Goal: Information Seeking & Learning: Learn about a topic

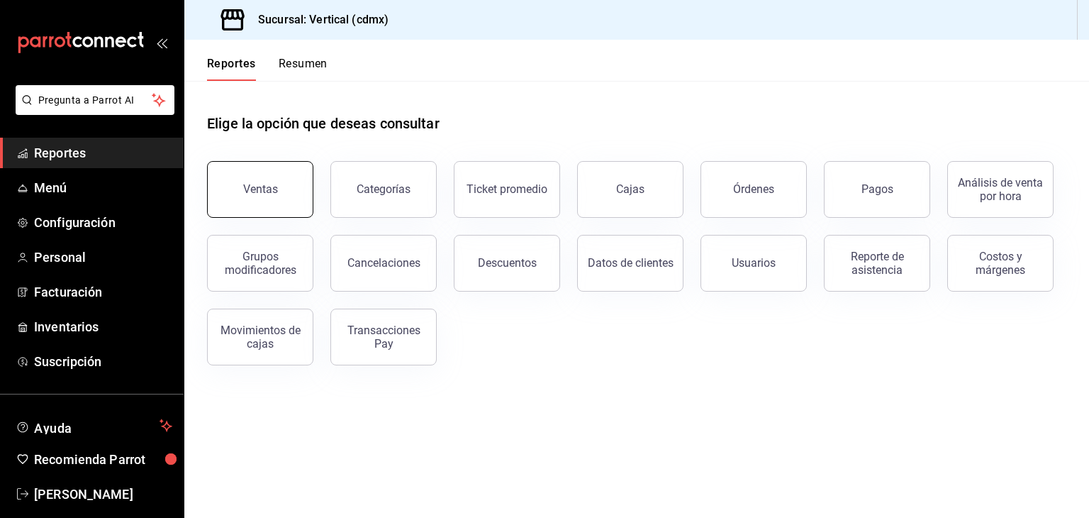
click at [270, 189] on div "Ventas" at bounding box center [260, 188] width 35 height 13
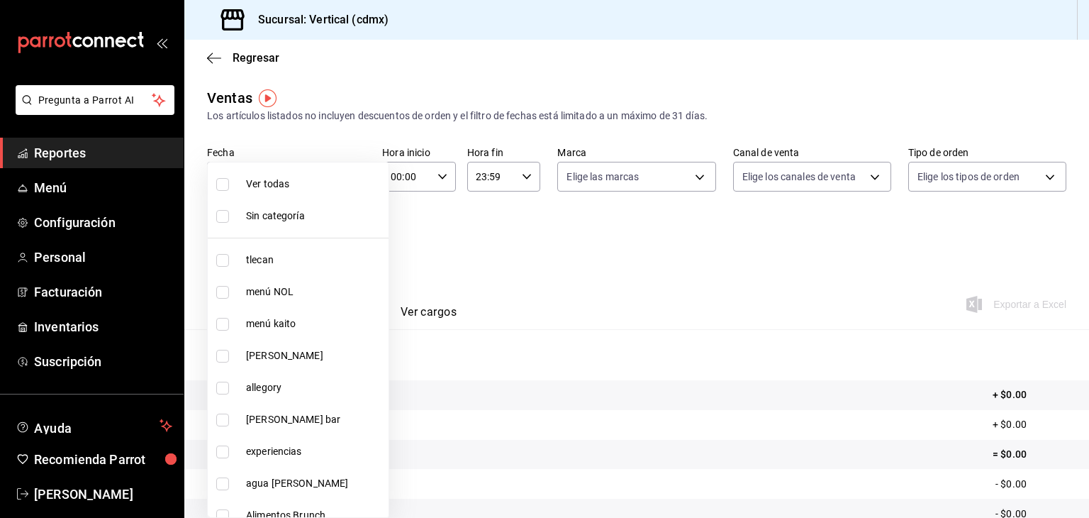
click at [338, 241] on body "Pregunta a Parrot AI Reportes Menú Configuración Personal Facturación Inventari…" at bounding box center [544, 259] width 1089 height 518
click at [496, 256] on div at bounding box center [544, 259] width 1089 height 518
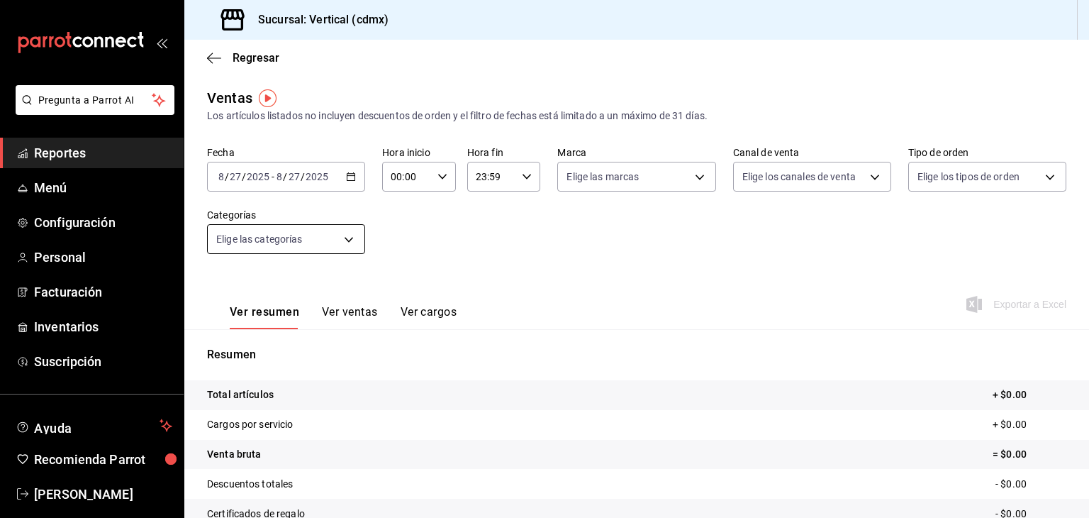
click at [340, 250] on body "Pregunta a Parrot AI Reportes Menú Configuración Personal Facturación Inventari…" at bounding box center [544, 259] width 1089 height 518
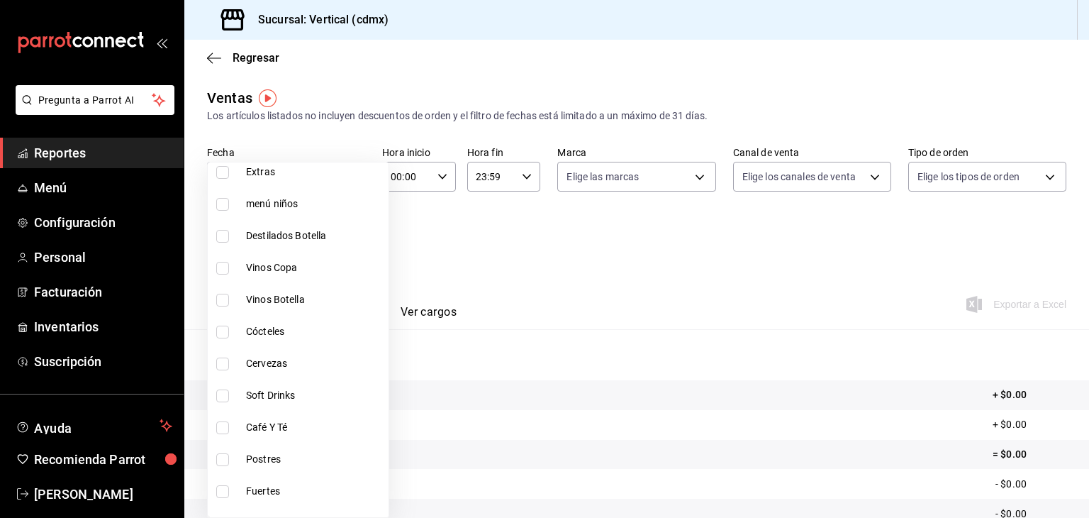
scroll to position [1291, 0]
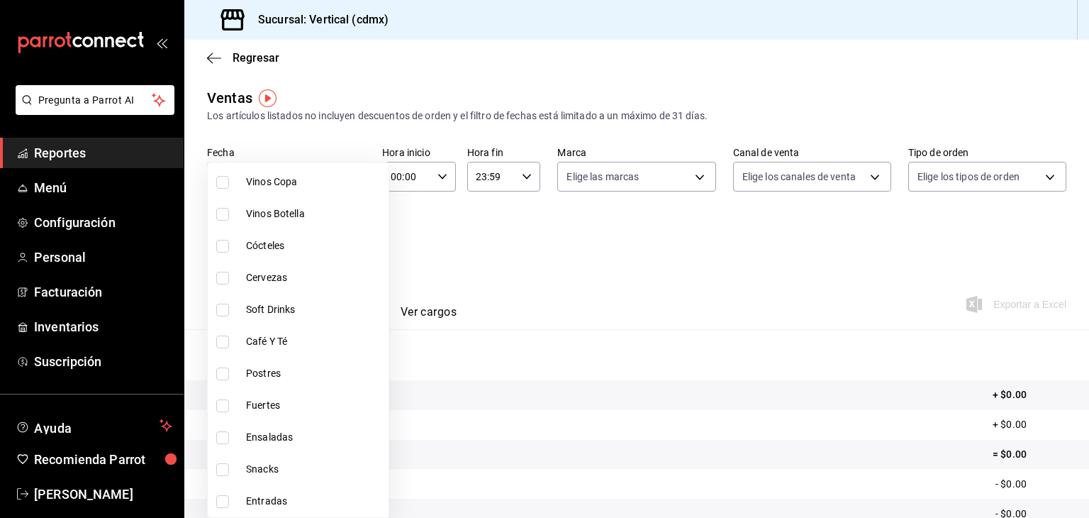
click at [292, 467] on span "Snacks" at bounding box center [314, 469] width 137 height 15
type input "acf83186-c1e8-4adb-9057-1d0c6e730724"
checkbox input "true"
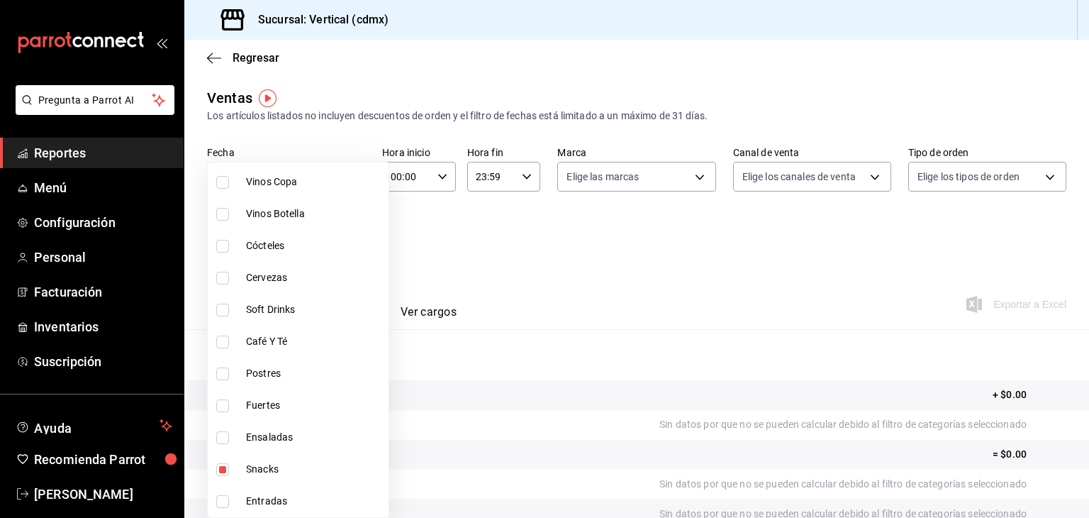
click at [455, 366] on div at bounding box center [544, 259] width 1089 height 518
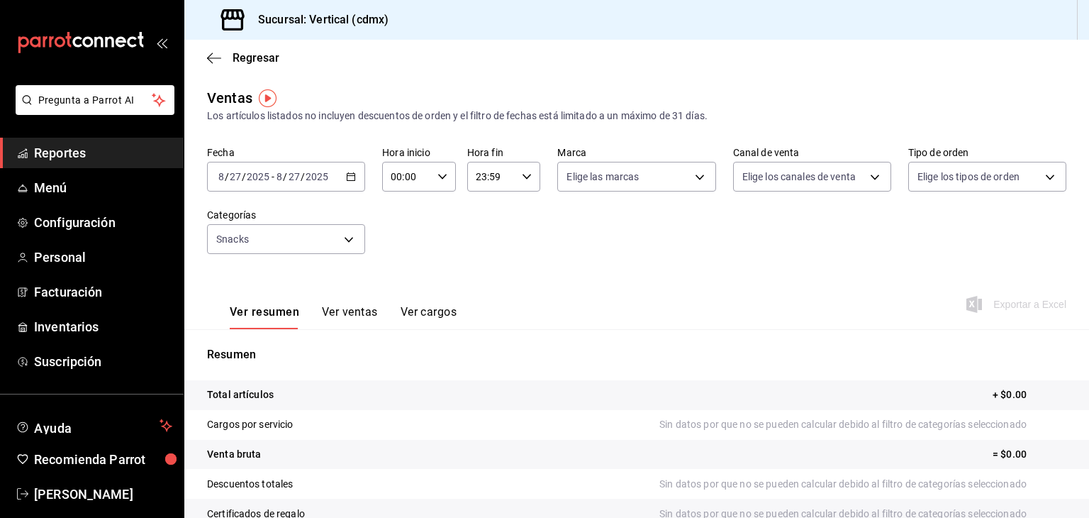
click at [355, 318] on button "Ver ventas" at bounding box center [350, 317] width 56 height 24
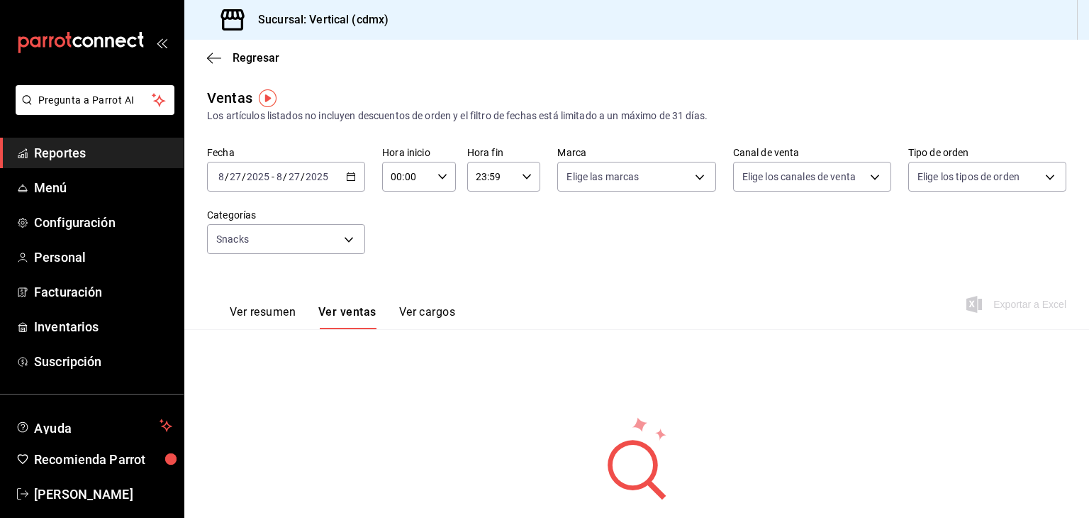
click at [338, 178] on div "[DATE] [DATE] - [DATE] [DATE]" at bounding box center [286, 177] width 158 height 30
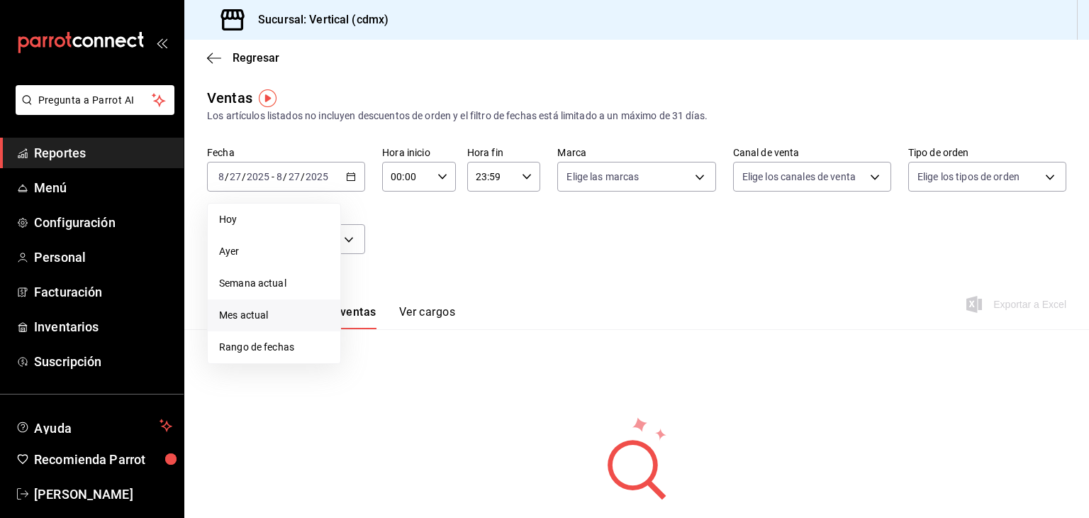
click at [286, 318] on span "Mes actual" at bounding box center [274, 315] width 110 height 15
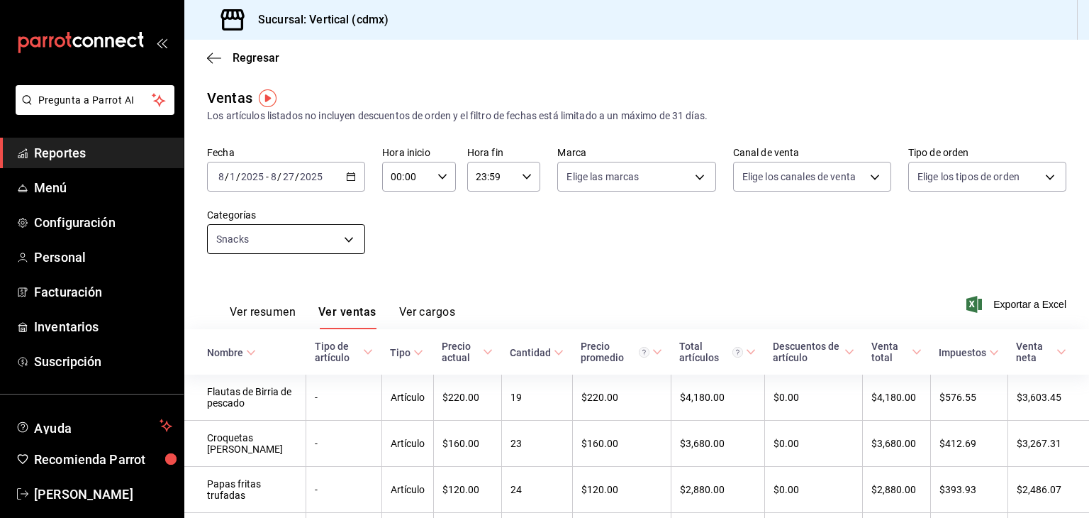
click at [298, 233] on body "Pregunta a Parrot AI Reportes Menú Configuración Personal Facturación Inventari…" at bounding box center [544, 259] width 1089 height 518
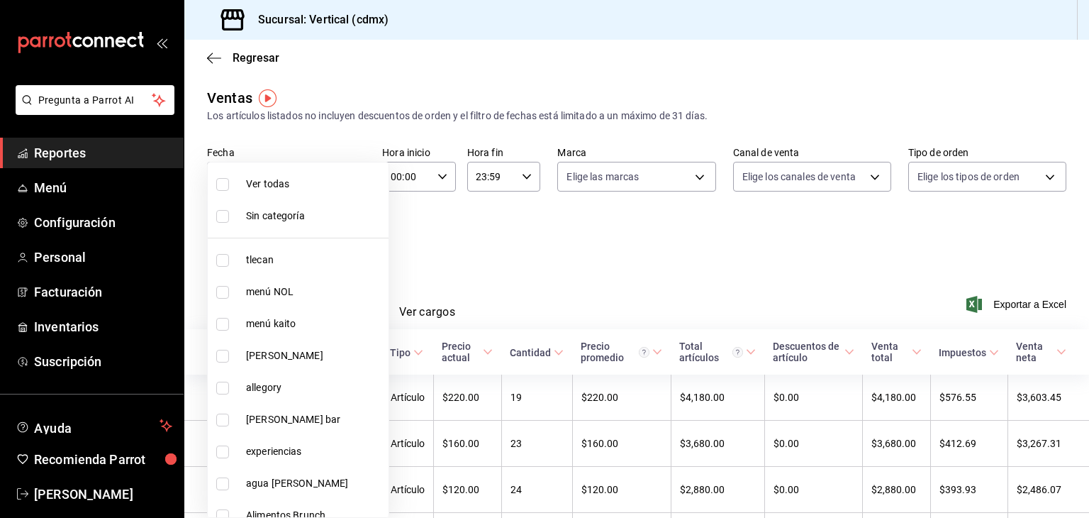
click at [464, 240] on div at bounding box center [544, 259] width 1089 height 518
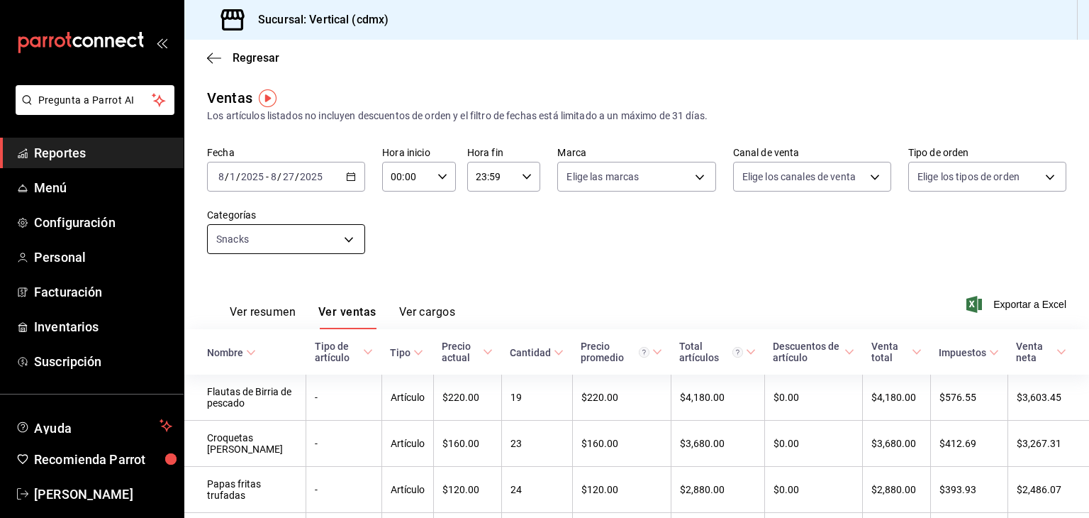
click at [353, 231] on body "Pregunta a Parrot AI Reportes Menú Configuración Personal Facturación Inventari…" at bounding box center [544, 259] width 1089 height 518
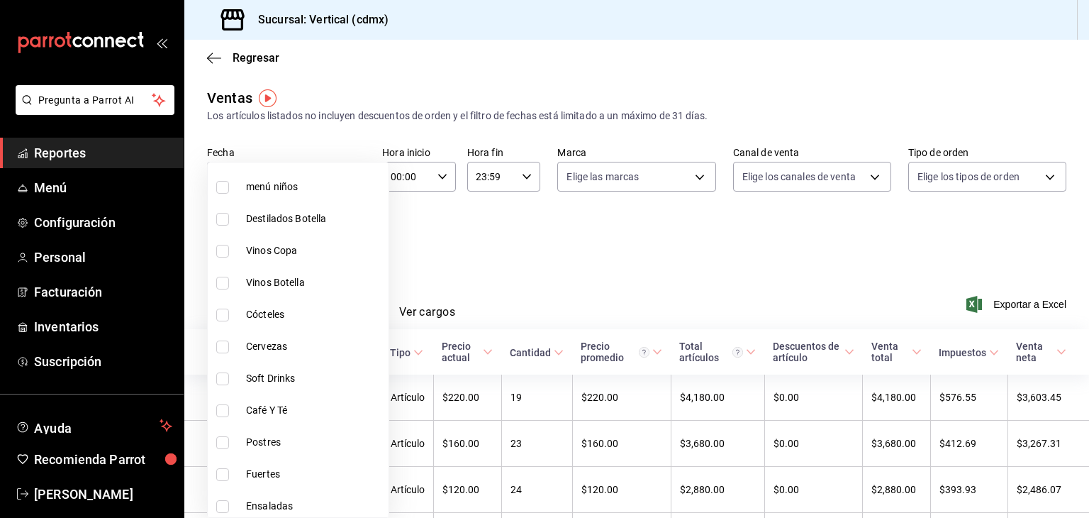
scroll to position [1239, 0]
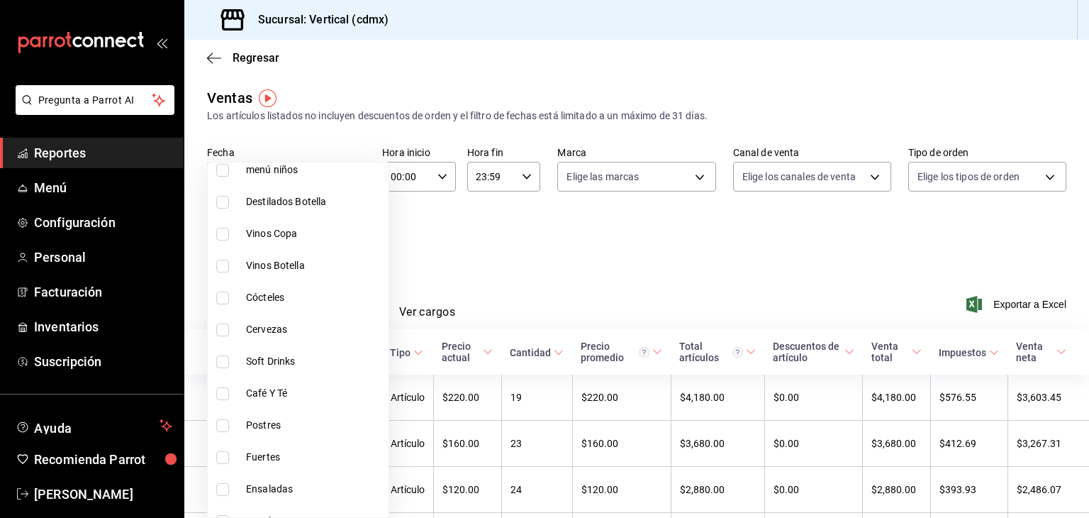
click at [510, 265] on div at bounding box center [544, 259] width 1089 height 518
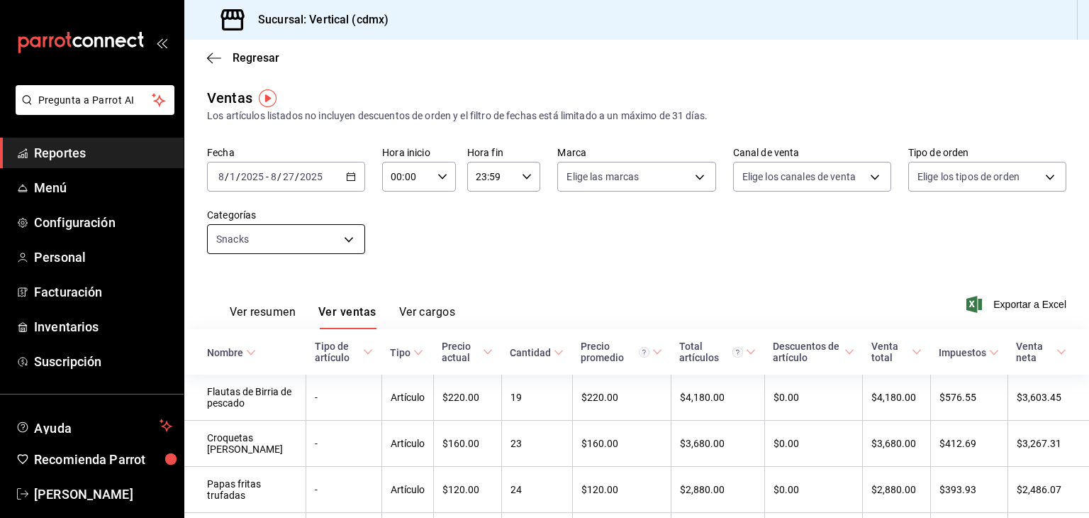
click at [338, 242] on body "Pregunta a Parrot AI Reportes Menú Configuración Personal Facturación Inventari…" at bounding box center [544, 259] width 1089 height 518
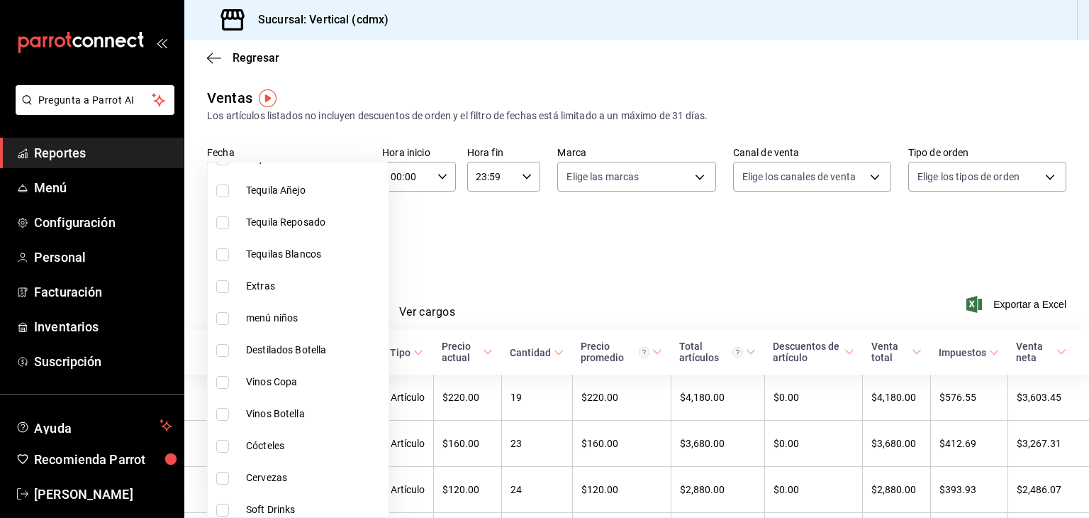
scroll to position [1291, 0]
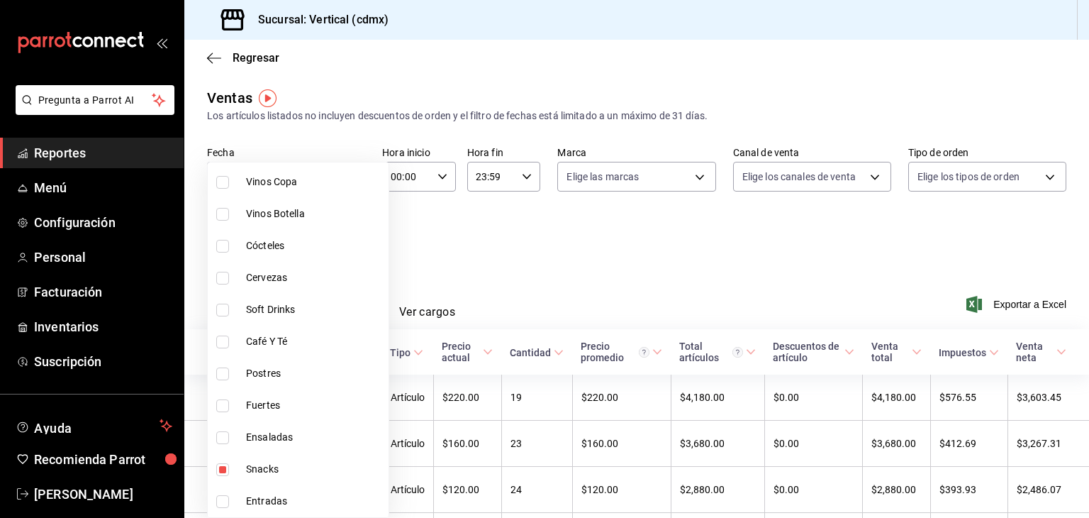
click at [227, 468] on input "checkbox" at bounding box center [222, 469] width 13 height 13
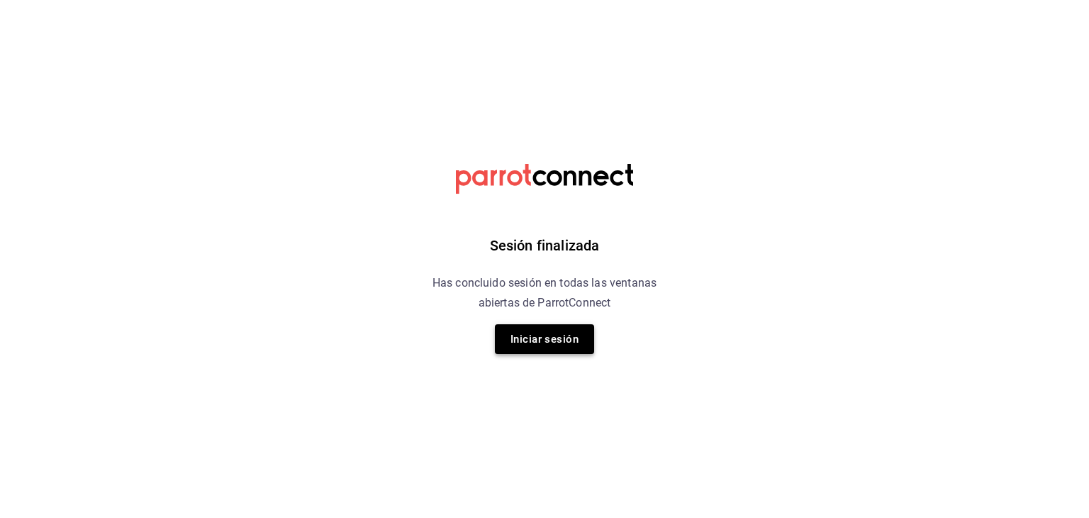
click at [574, 340] on button "Iniciar sesión" at bounding box center [544, 339] width 99 height 30
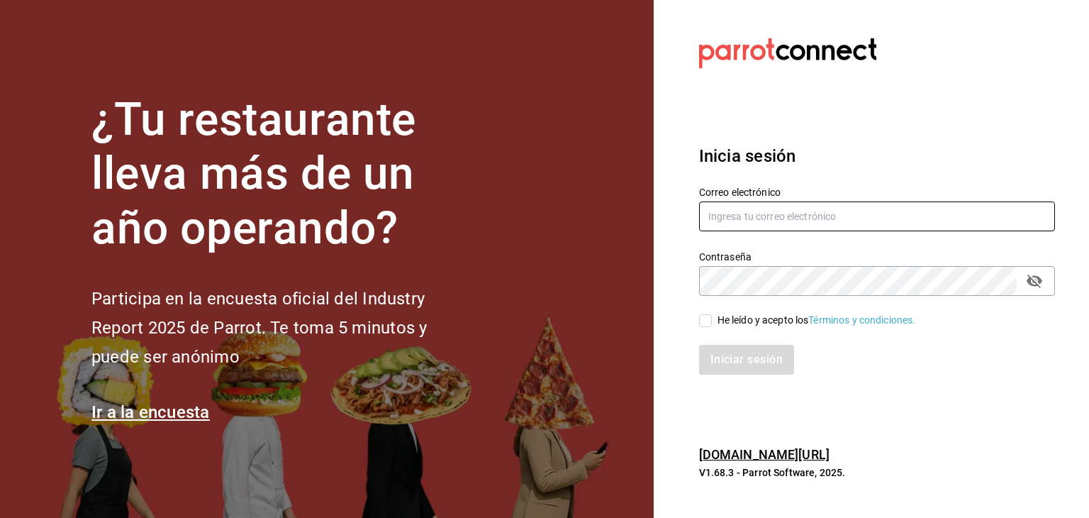
type input "chef75jules@gmail.com"
click at [698, 330] on div "Iniciar sesión" at bounding box center [868, 351] width 373 height 47
click at [705, 323] on input "He leído y acepto los Términos y condiciones." at bounding box center [705, 320] width 13 height 13
checkbox input "true"
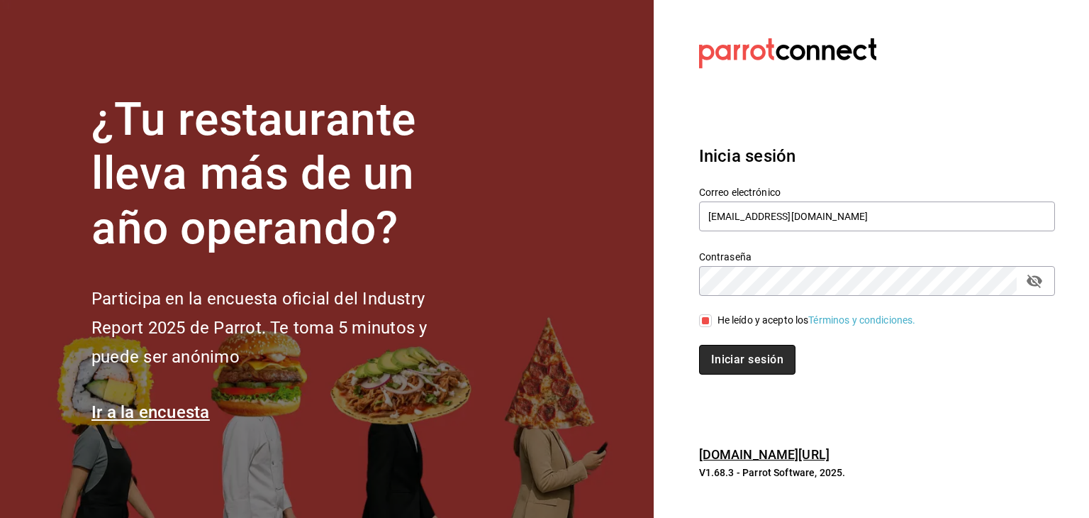
click at [731, 347] on button "Iniciar sesión" at bounding box center [747, 360] width 96 height 30
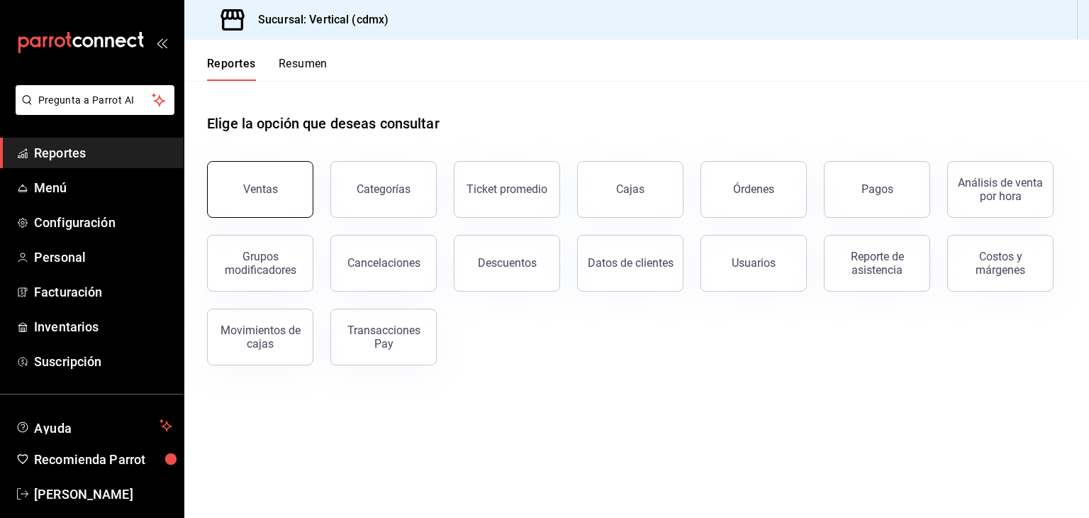
click at [267, 188] on div "Ventas" at bounding box center [260, 188] width 35 height 13
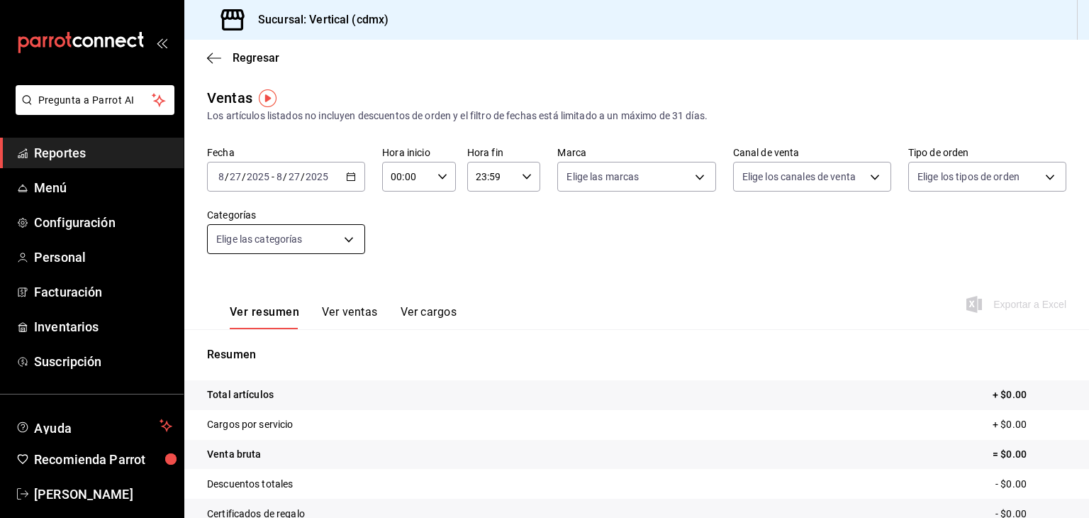
click at [343, 237] on body "Pregunta a Parrot AI Reportes Menú Configuración Personal Facturación Inventari…" at bounding box center [544, 259] width 1089 height 518
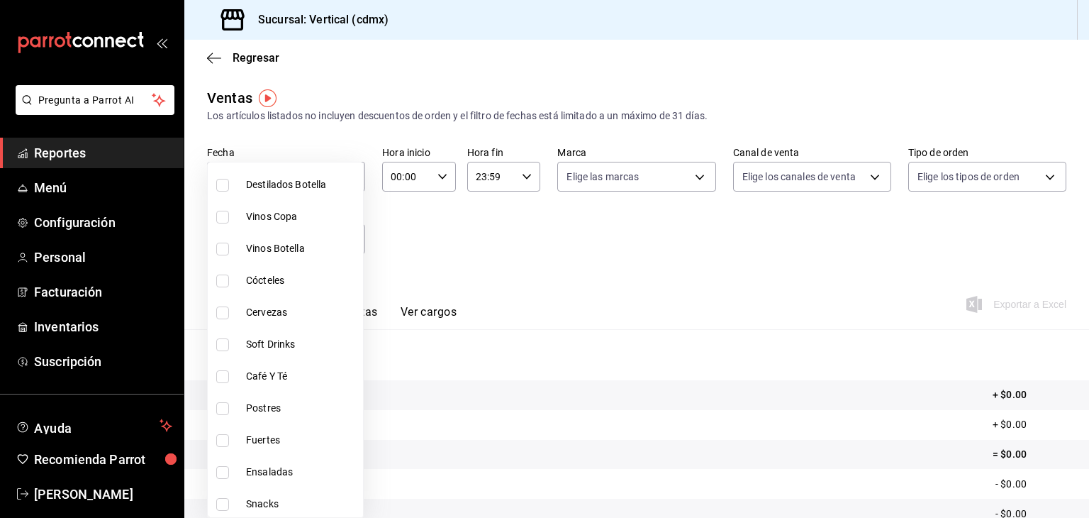
scroll to position [1291, 0]
click at [224, 497] on input "checkbox" at bounding box center [222, 501] width 13 height 13
checkbox input "true"
type input "5f60b150-d87a-46ec-b068-266f1e11511b"
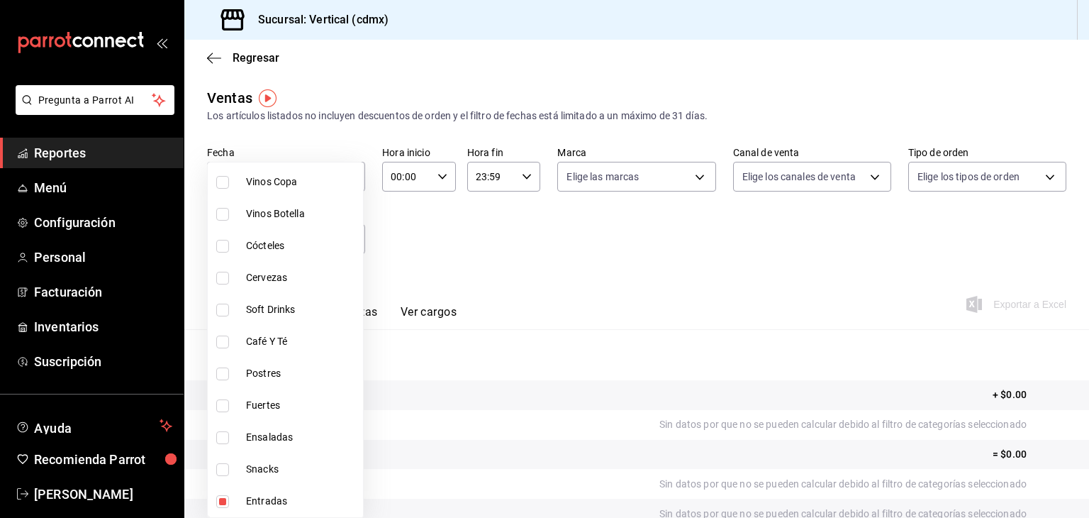
click at [624, 277] on div at bounding box center [544, 259] width 1089 height 518
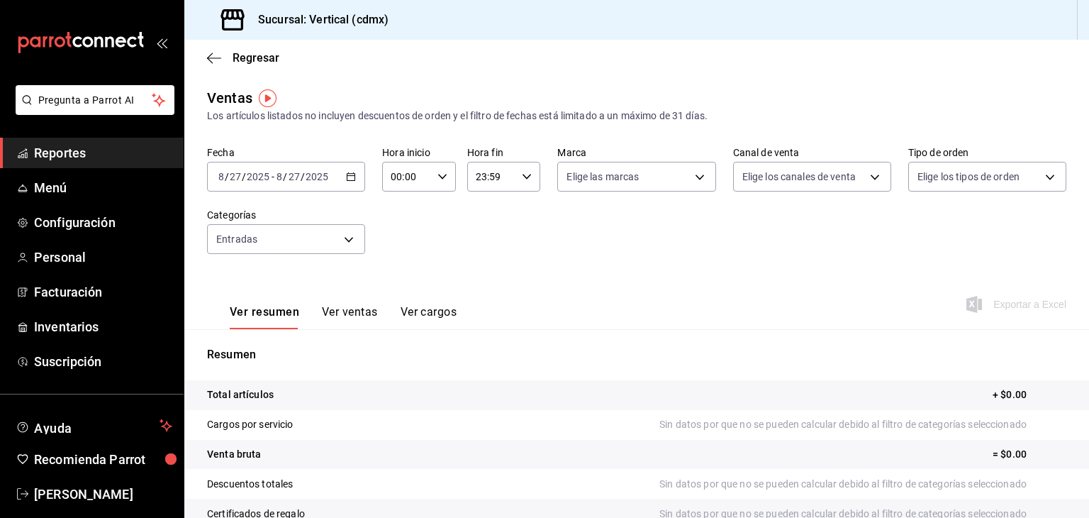
click at [330, 311] on button "Ver ventas" at bounding box center [350, 317] width 56 height 24
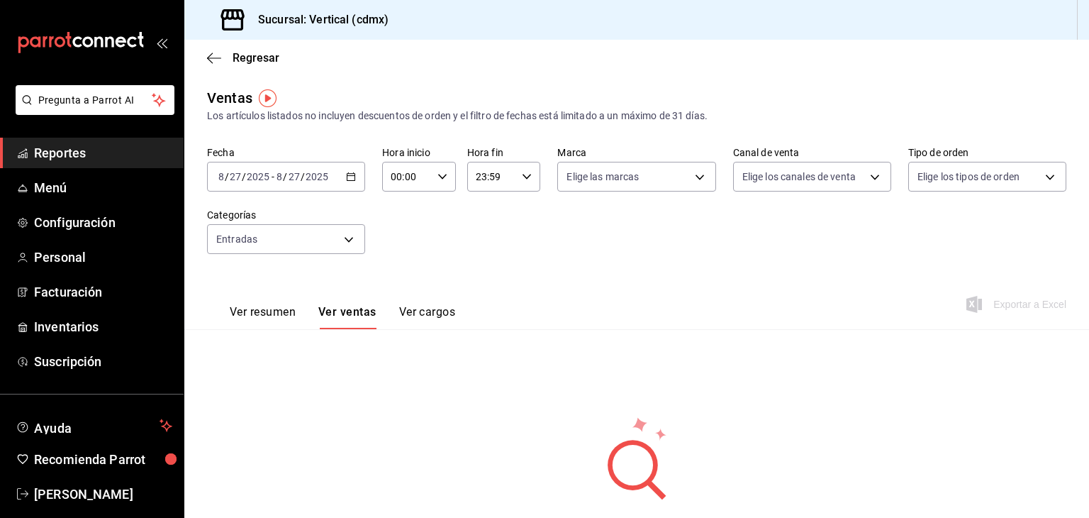
click at [338, 177] on div "[DATE] [DATE] - [DATE] [DATE]" at bounding box center [286, 177] width 158 height 30
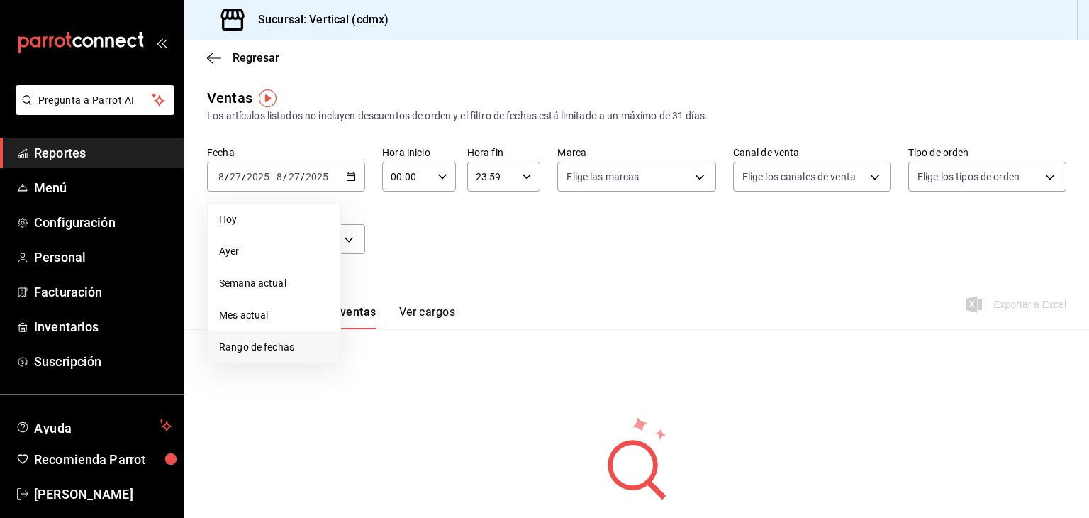
click at [270, 346] on span "Rango de fechas" at bounding box center [274, 347] width 110 height 15
click at [499, 221] on icon "button" at bounding box center [497, 228] width 17 height 17
click at [397, 270] on abbr "1" at bounding box center [396, 271] width 5 height 10
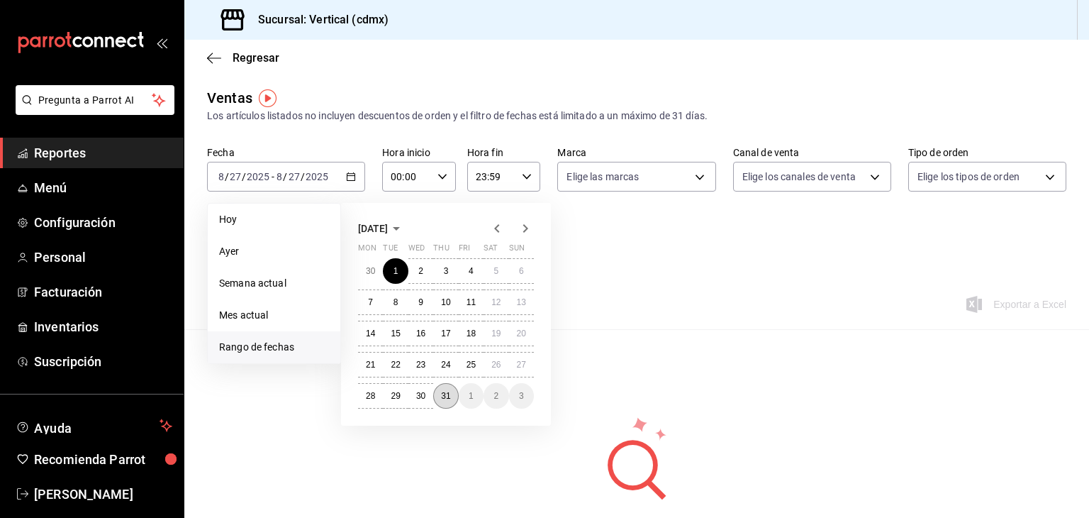
click at [449, 395] on abbr "31" at bounding box center [445, 396] width 9 height 10
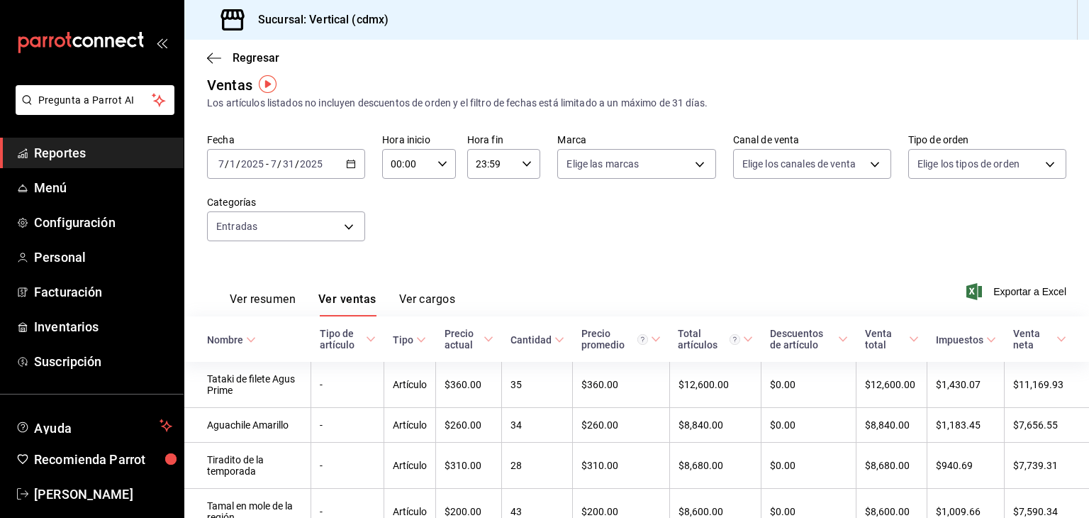
scroll to position [12, 0]
click at [325, 164] on div "2025-07-01 7 / 1 / 2025 - 2025-07-31 7 / 31 / 2025" at bounding box center [286, 165] width 158 height 30
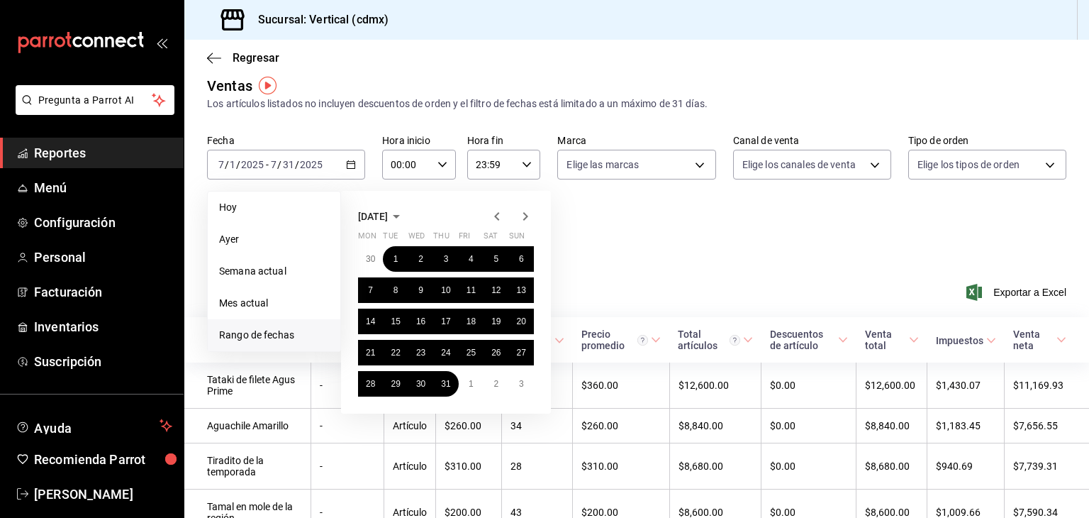
click at [499, 219] on icon "button" at bounding box center [497, 216] width 17 height 17
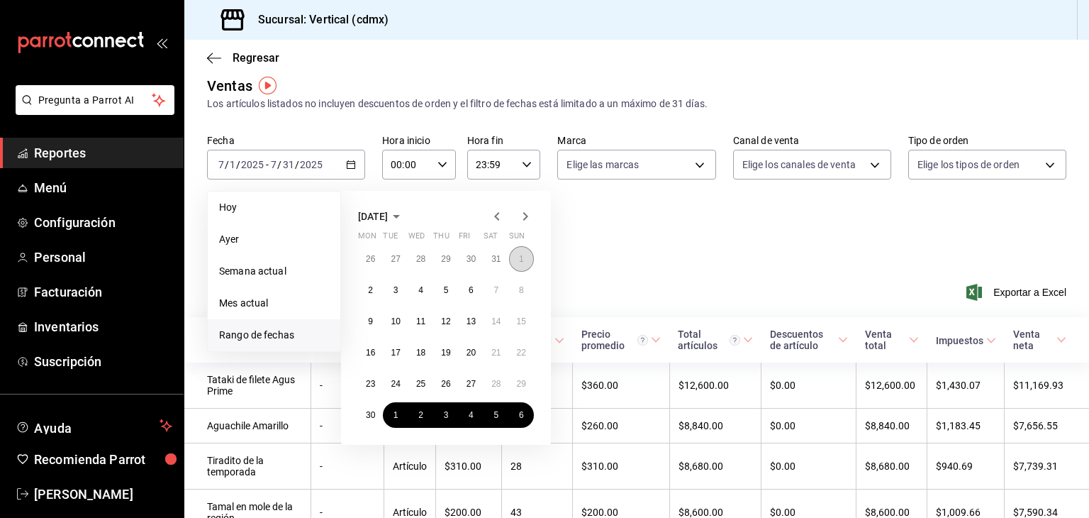
click at [515, 263] on button "1" at bounding box center [521, 259] width 25 height 26
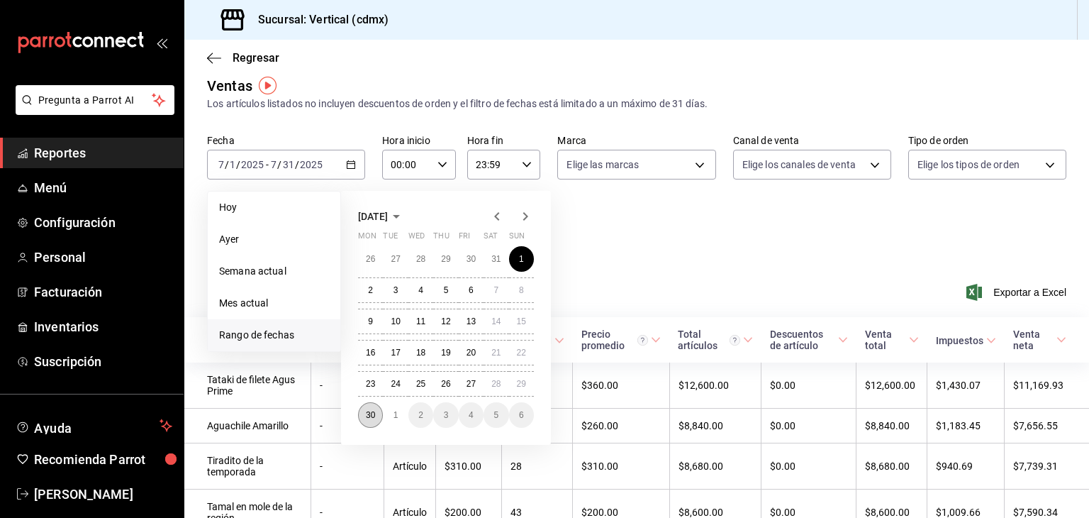
click at [372, 416] on abbr "30" at bounding box center [370, 415] width 9 height 10
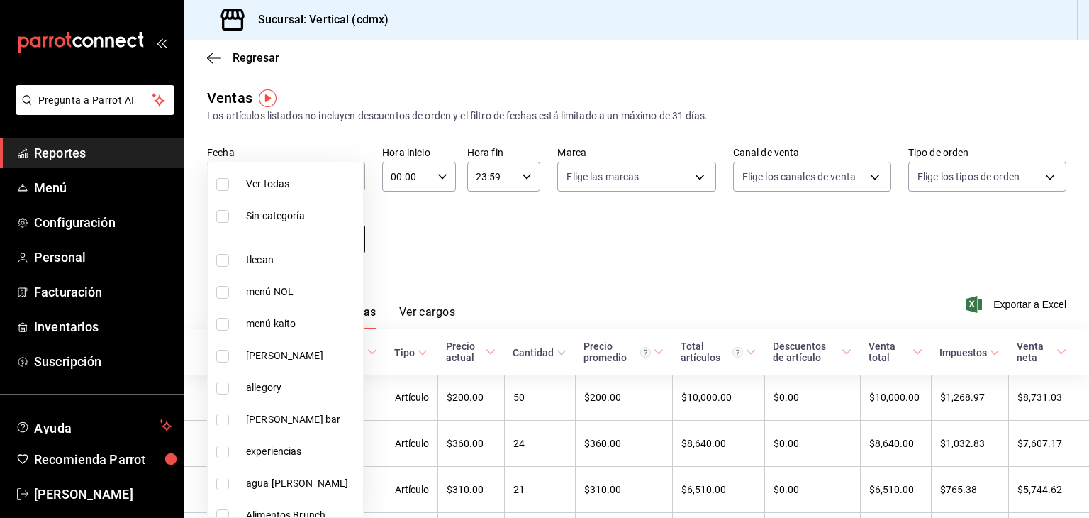
click at [335, 233] on body "Pregunta a Parrot AI Reportes Menú Configuración Personal Facturación Inventari…" at bounding box center [544, 259] width 1089 height 518
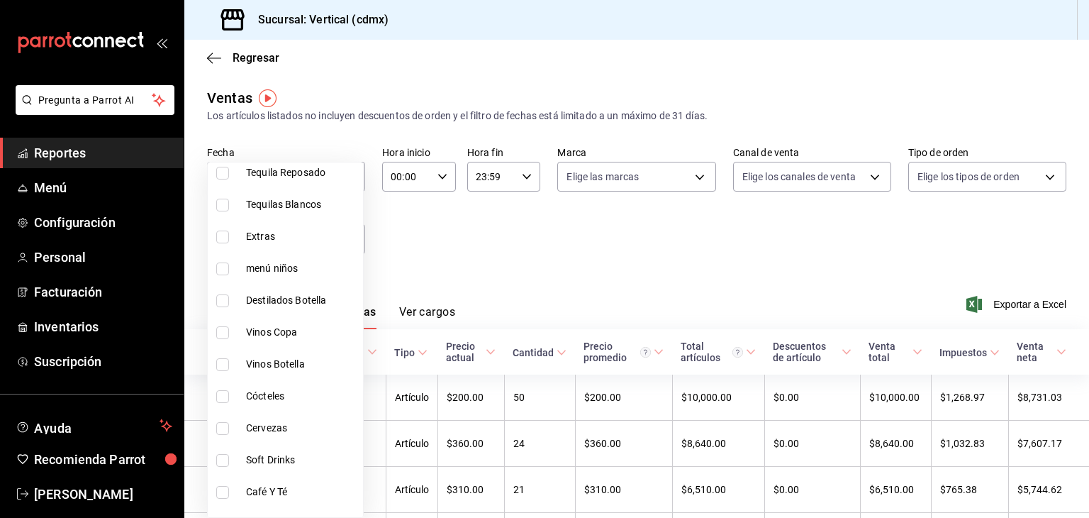
scroll to position [1291, 0]
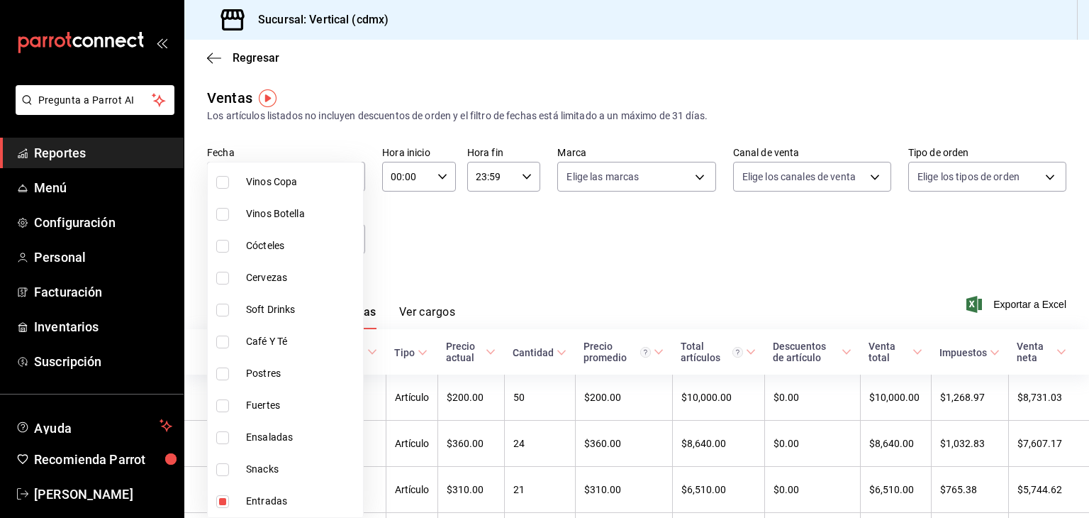
click at [226, 466] on input "checkbox" at bounding box center [222, 469] width 13 height 13
checkbox input "true"
type input "5f60b150-d87a-46ec-b068-266f1e11511b,acf83186-c1e8-4adb-9057-1d0c6e730724"
click at [223, 497] on input "checkbox" at bounding box center [222, 501] width 13 height 13
checkbox input "false"
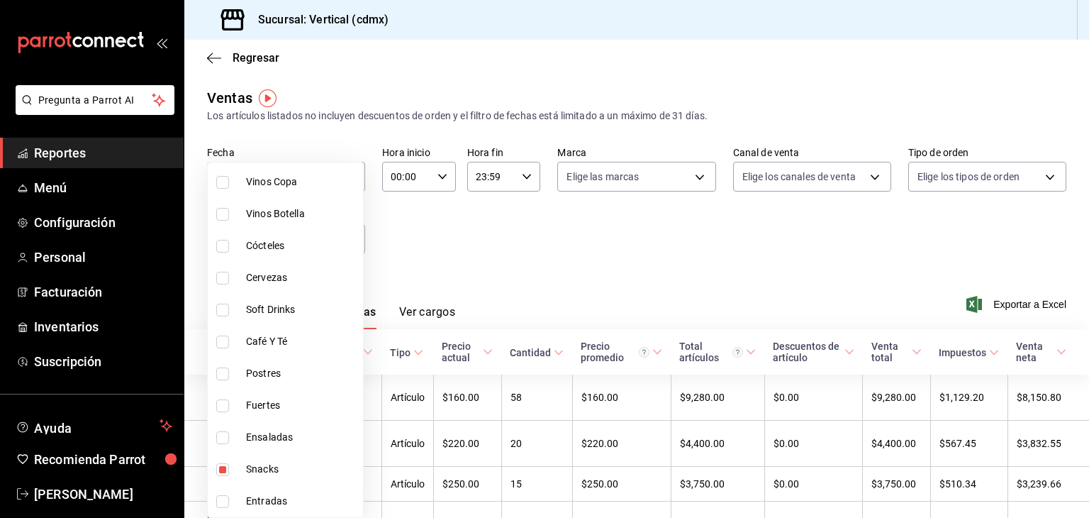
click at [635, 295] on div at bounding box center [544, 259] width 1089 height 518
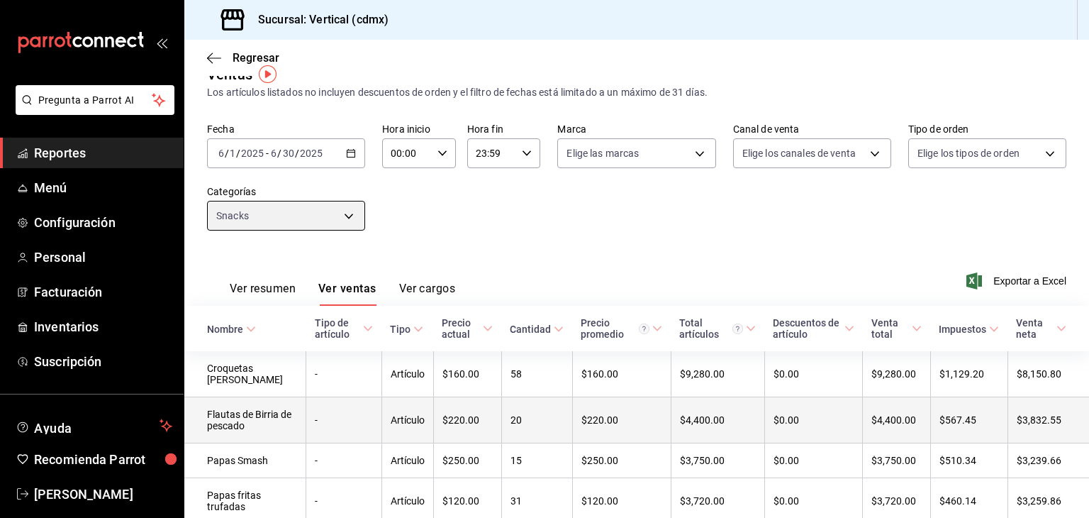
scroll to position [23, 0]
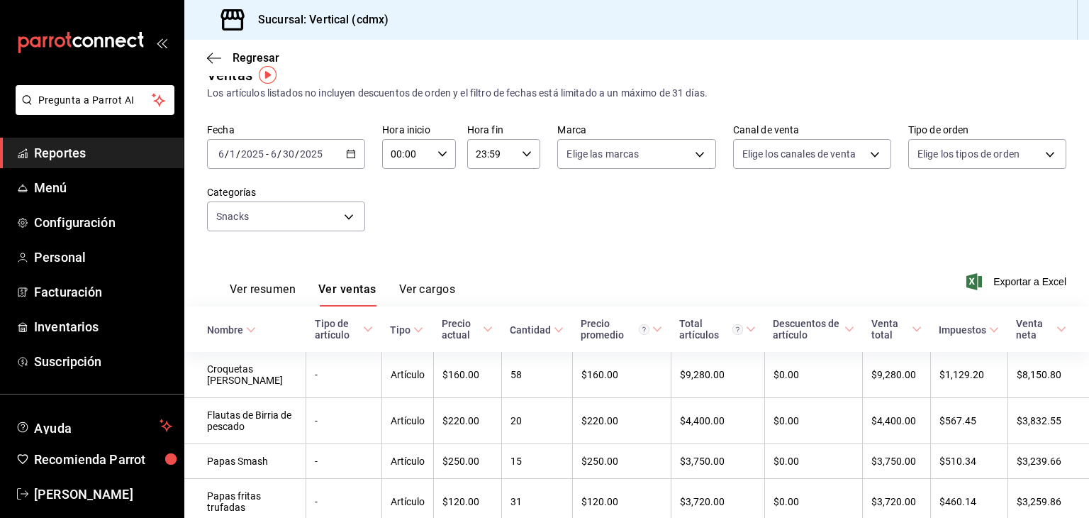
click at [338, 158] on div "2025-06-01 6 / 1 / 2025 - 2025-06-30 6 / 30 / 2025" at bounding box center [286, 154] width 158 height 30
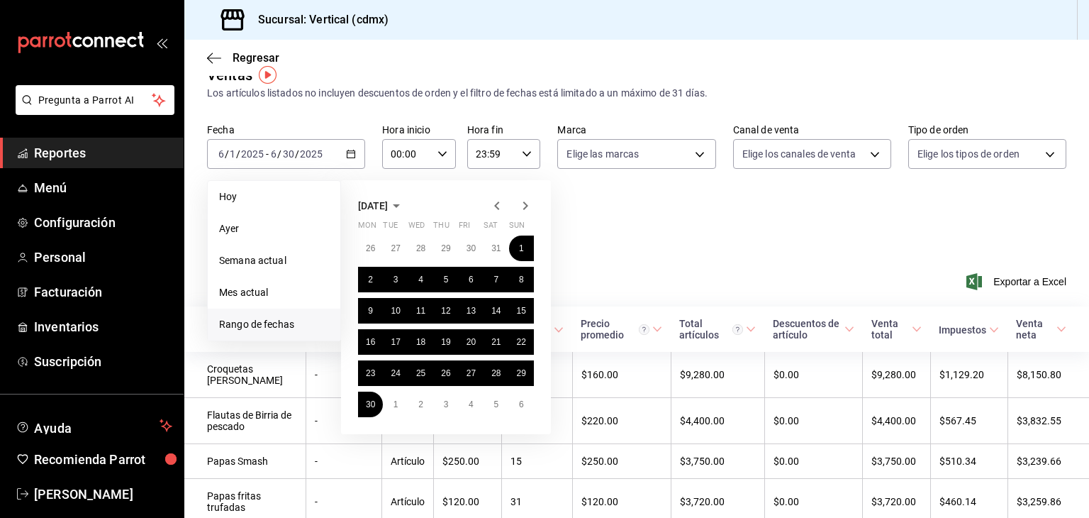
click at [499, 200] on icon "button" at bounding box center [497, 205] width 17 height 17
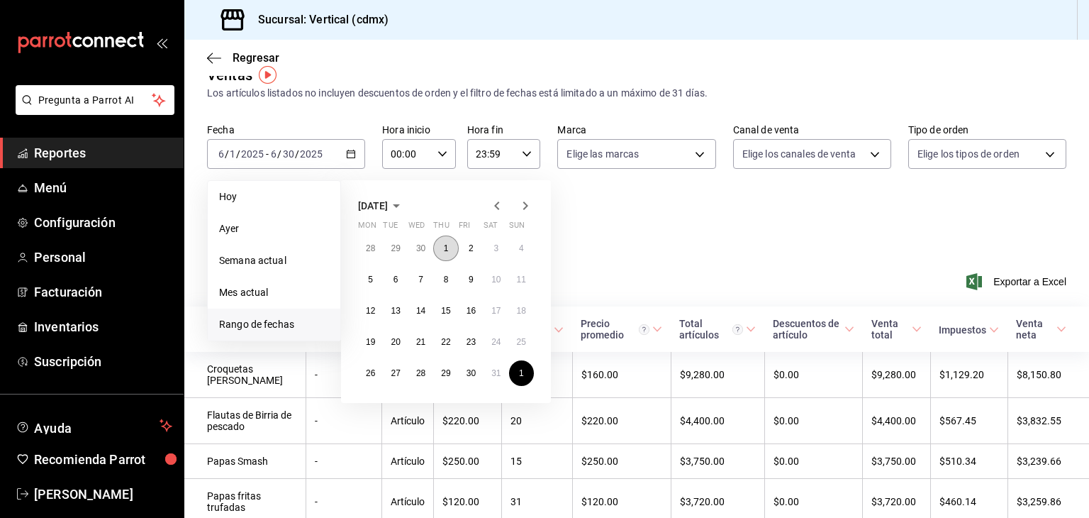
click at [445, 254] on button "1" at bounding box center [445, 248] width 25 height 26
click at [483, 377] on div "28 29 30 1 2 3 4 5 6 7 8 9 10 11 12 13 14 15 16 17 18 19 20 21 22 23 24 25 26 2…" at bounding box center [446, 310] width 176 height 150
click at [496, 372] on abbr "31" at bounding box center [496, 373] width 9 height 10
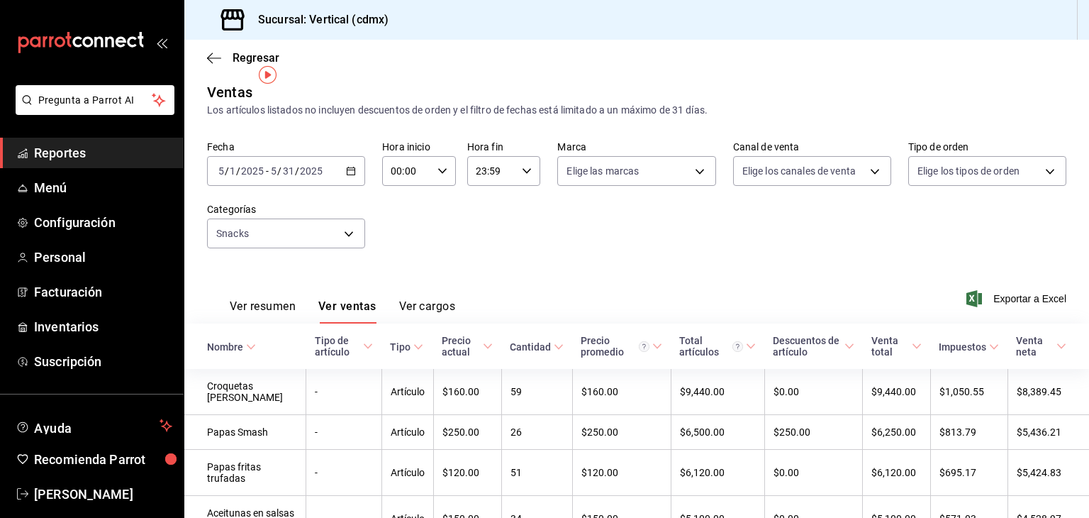
scroll to position [23, 0]
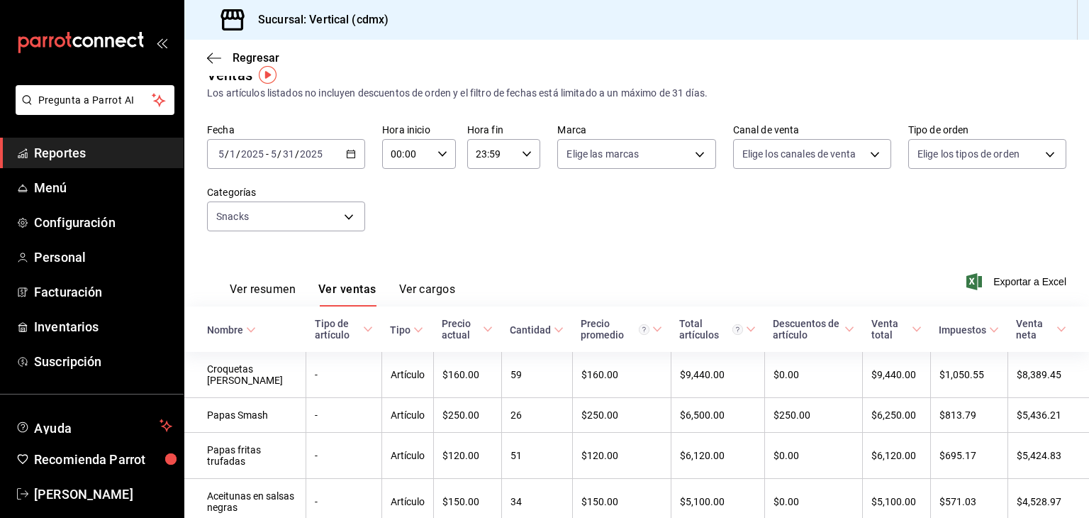
click at [355, 159] on div "2025-05-01 5 / 1 / 2025 - 2025-05-31 5 / 31 / 2025" at bounding box center [286, 154] width 158 height 30
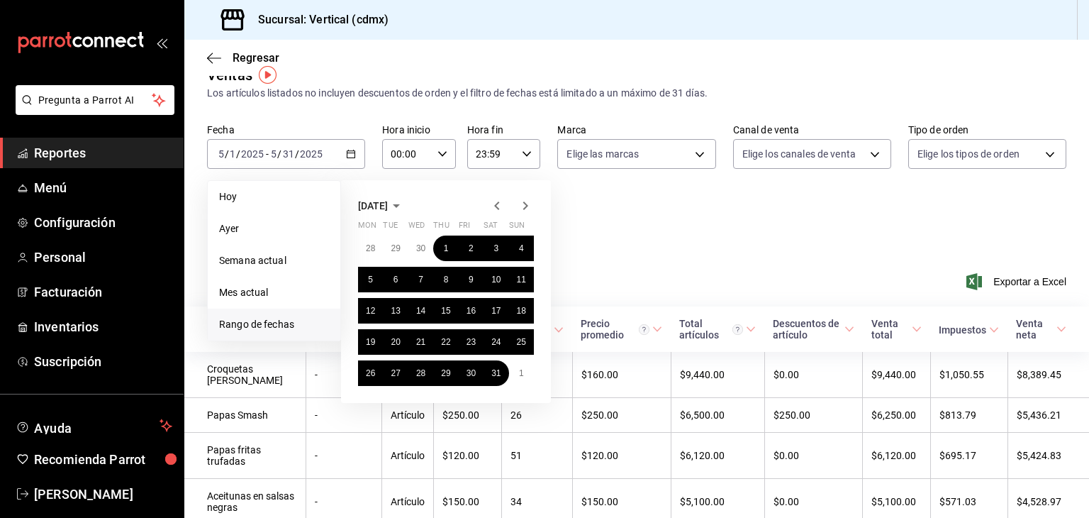
click at [498, 201] on icon "button" at bounding box center [496, 205] width 5 height 9
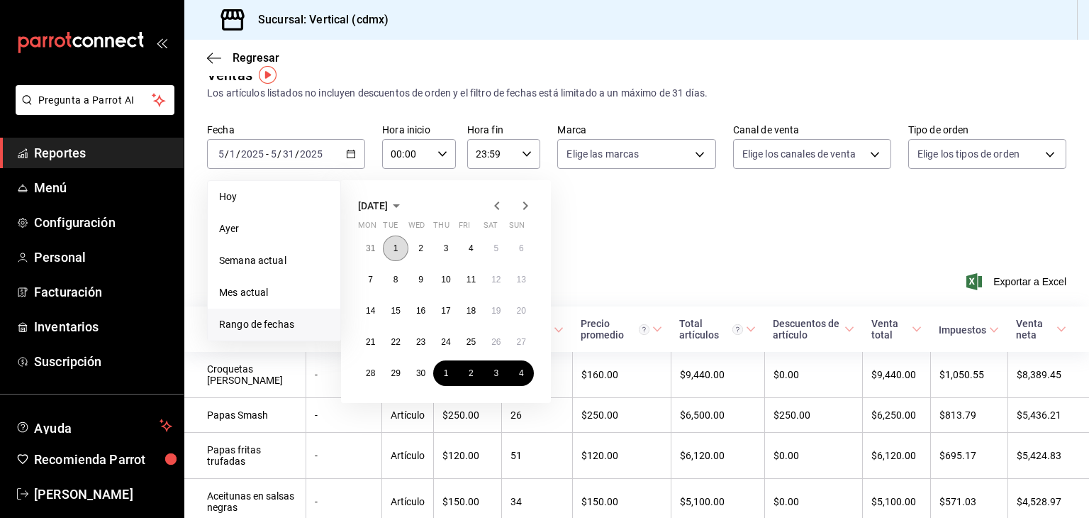
click at [394, 249] on abbr "1" at bounding box center [396, 248] width 5 height 10
click at [425, 375] on abbr "30" at bounding box center [420, 373] width 9 height 10
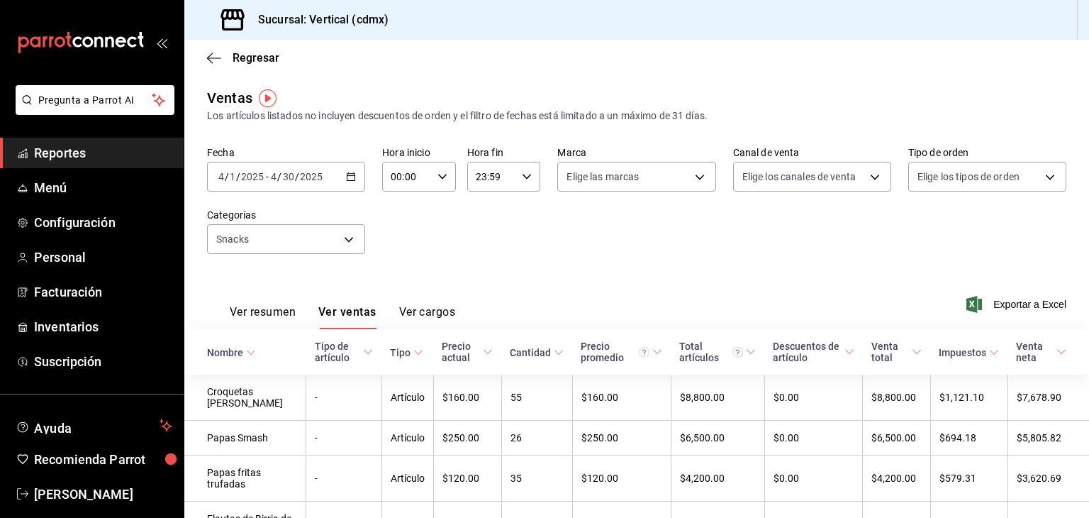
click at [354, 174] on icon "button" at bounding box center [351, 177] width 10 height 10
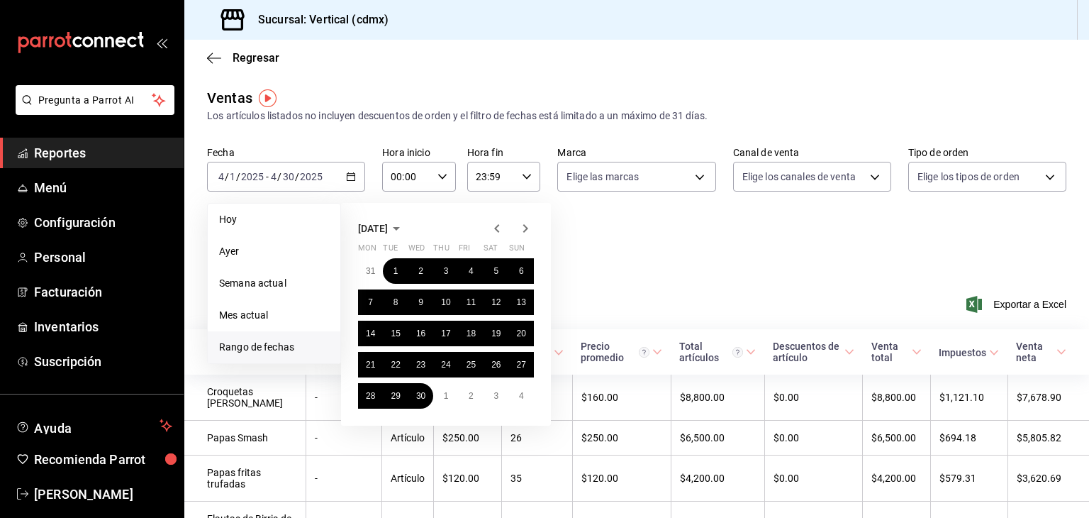
click at [523, 225] on icon "button" at bounding box center [525, 228] width 17 height 17
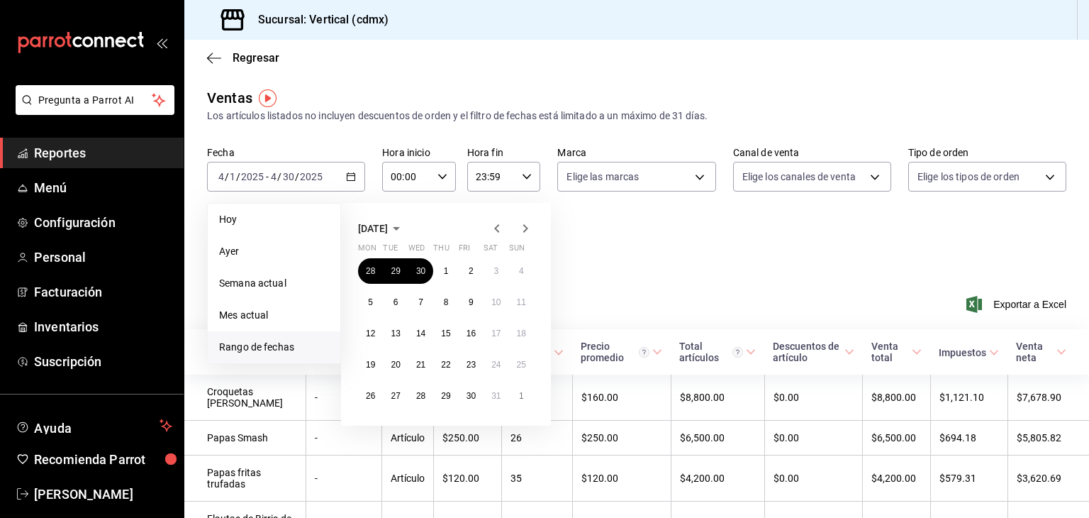
click at [523, 225] on icon "button" at bounding box center [525, 228] width 17 height 17
click at [396, 270] on abbr "1" at bounding box center [396, 271] width 5 height 10
click at [443, 398] on abbr "31" at bounding box center [445, 396] width 9 height 10
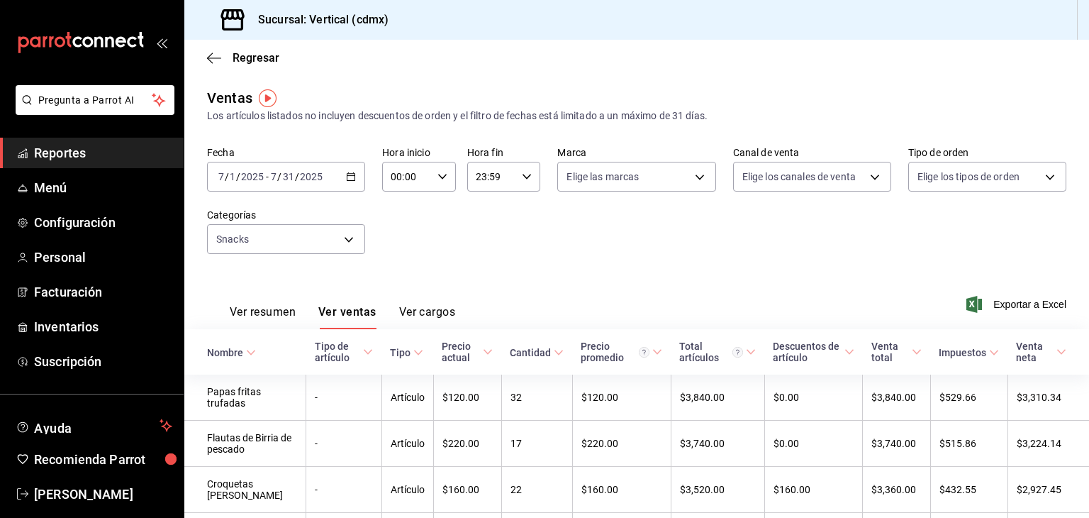
click at [347, 174] on \(Stroke\) "button" at bounding box center [351, 177] width 9 height 8
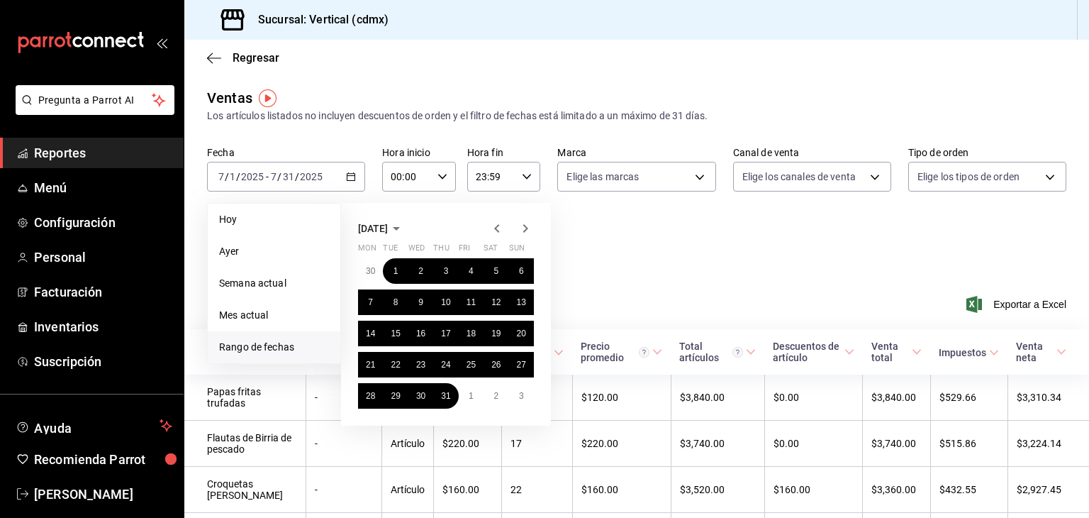
click at [521, 227] on icon "button" at bounding box center [525, 228] width 17 height 17
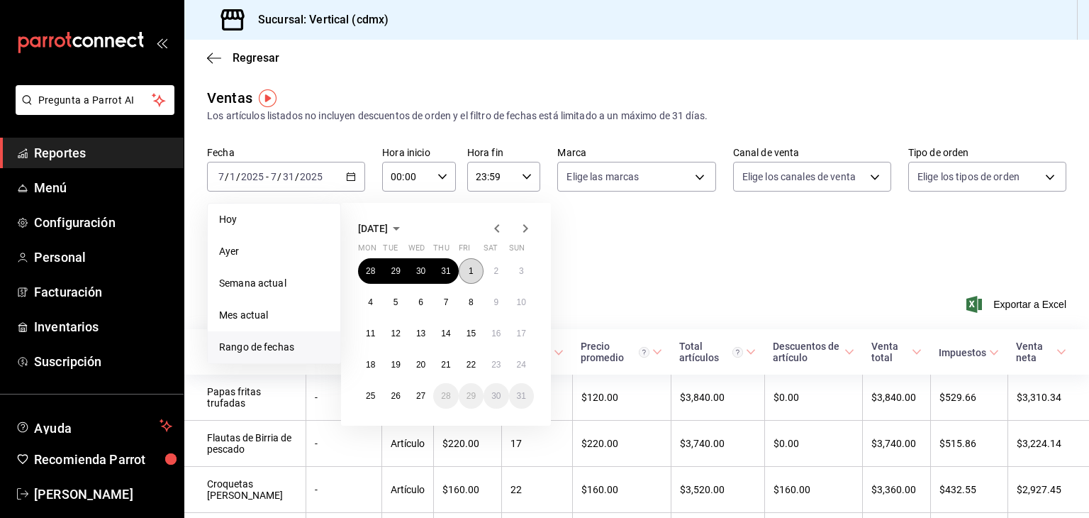
click at [472, 271] on abbr "1" at bounding box center [471, 271] width 5 height 10
click at [422, 392] on abbr "27" at bounding box center [420, 396] width 9 height 10
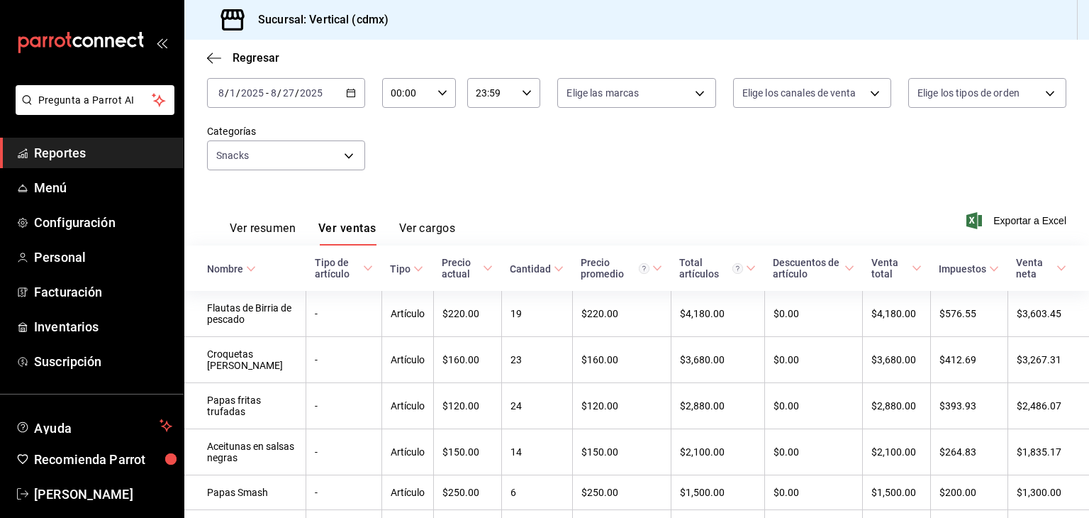
scroll to position [167, 0]
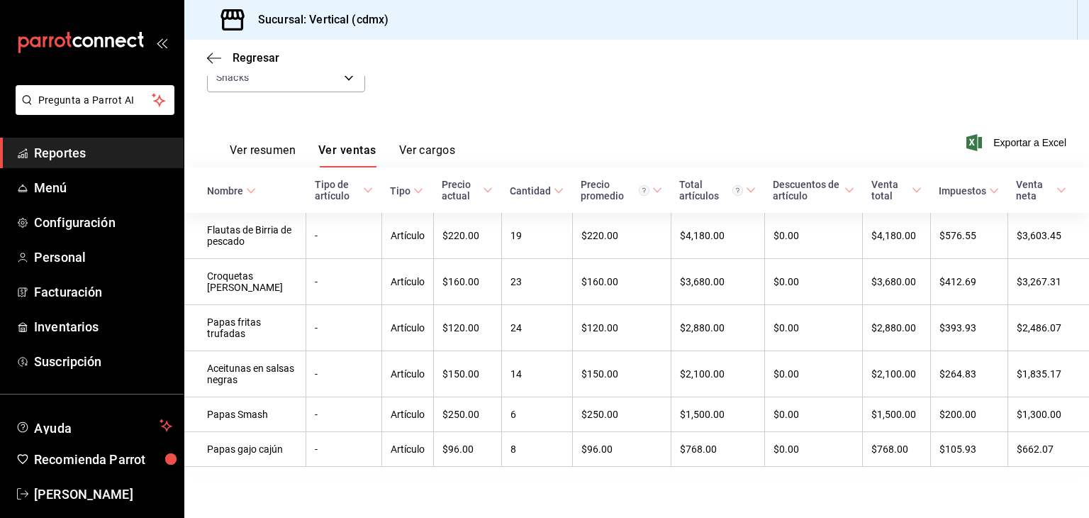
click at [501, 109] on div "Ver resumen Ver ventas Ver cargos Exportar a Excel" at bounding box center [636, 138] width 905 height 58
click at [453, 91] on div "Fecha 2025-08-01 8 / 1 / 2025 - 2025-08-27 8 / 27 / 2025 Hora inicio 00:00 Hora…" at bounding box center [637, 46] width 860 height 125
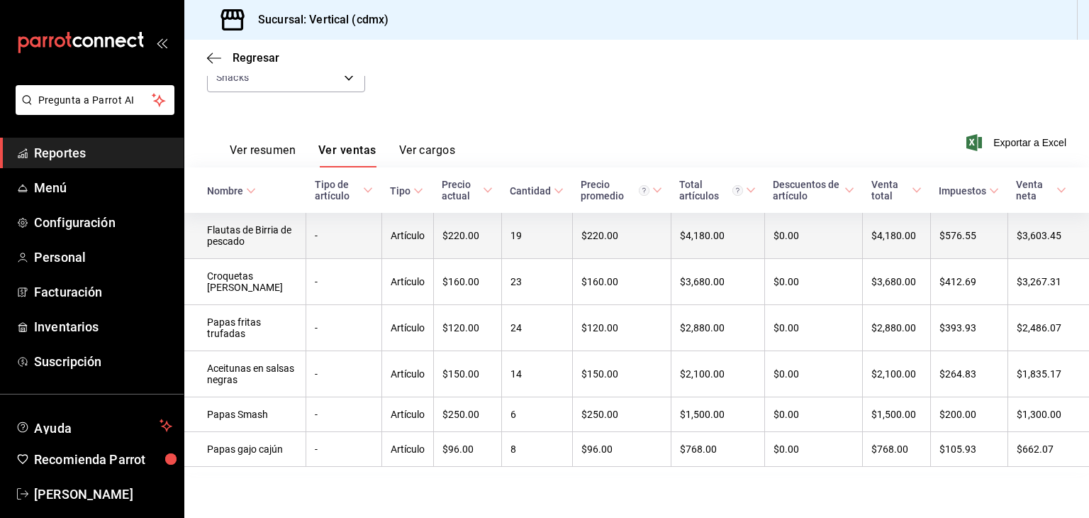
scroll to position [0, 0]
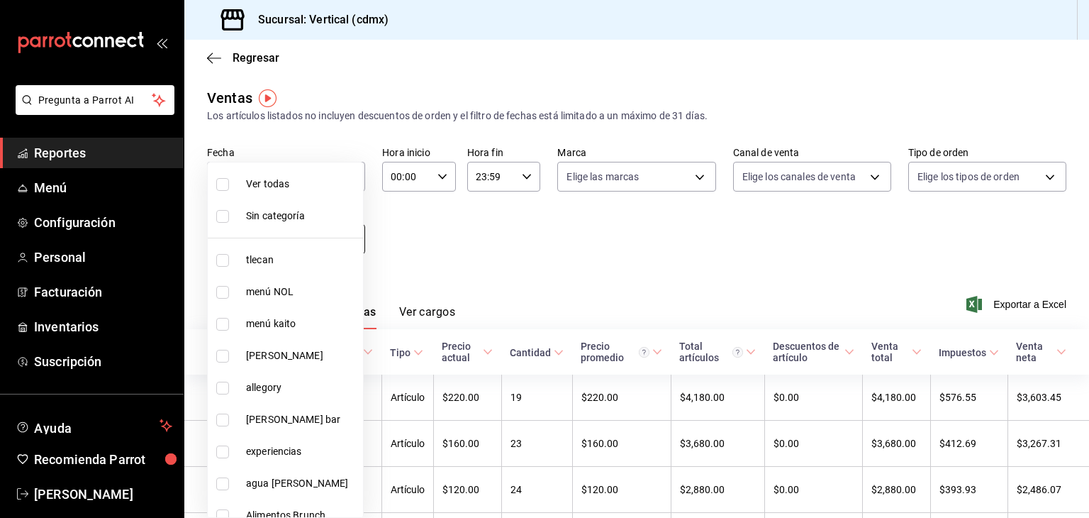
click at [340, 236] on body "Pregunta a Parrot AI Reportes Menú Configuración Personal Facturación Inventari…" at bounding box center [544, 259] width 1089 height 518
click at [315, 194] on li "Ver todas" at bounding box center [285, 184] width 155 height 32
type input "6d5afc73-0829-47af-ac44-22becf555ea1,867adc8c-212f-41f4-b47b-9e25b0e7e296,bae35…"
checkbox input "true"
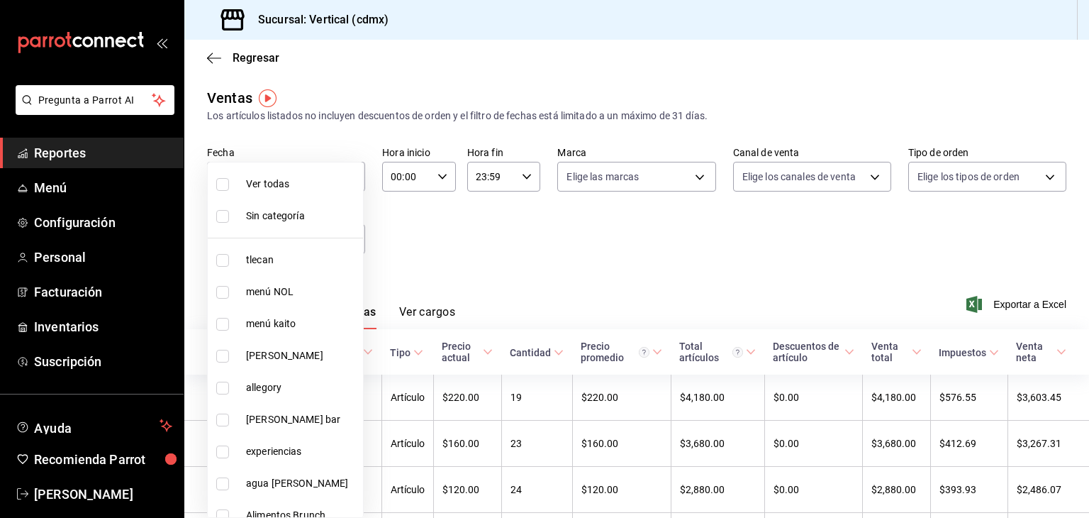
checkbox input "true"
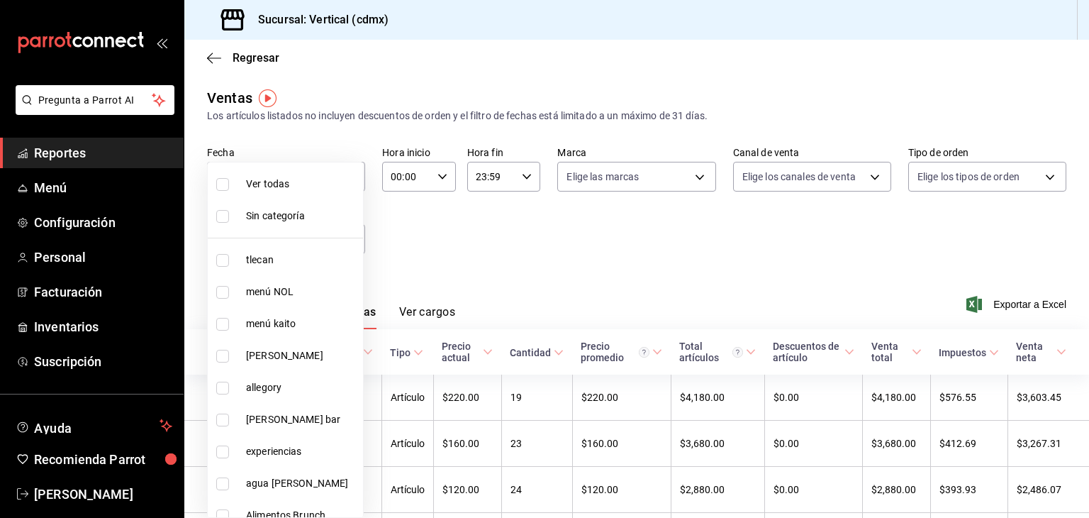
checkbox input "true"
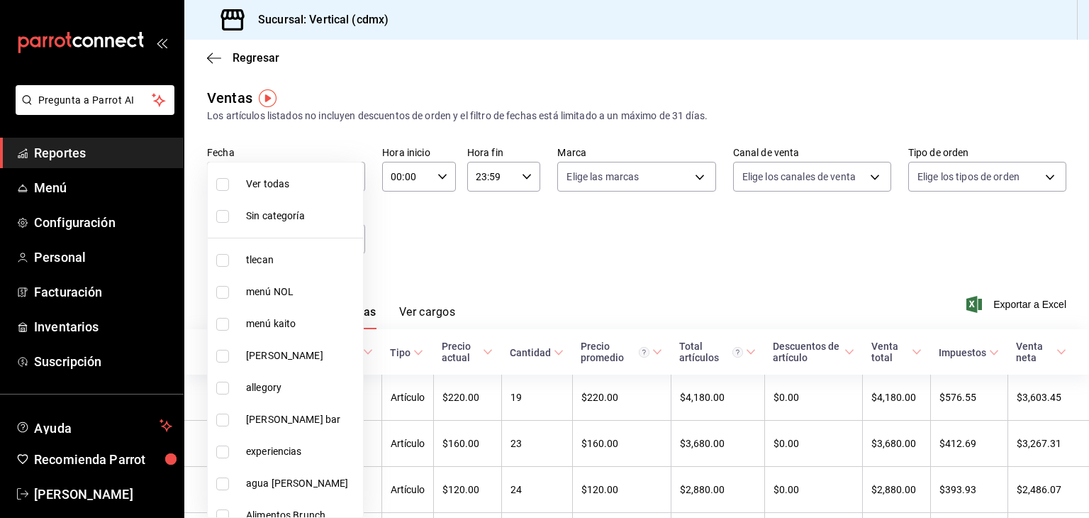
checkbox input "true"
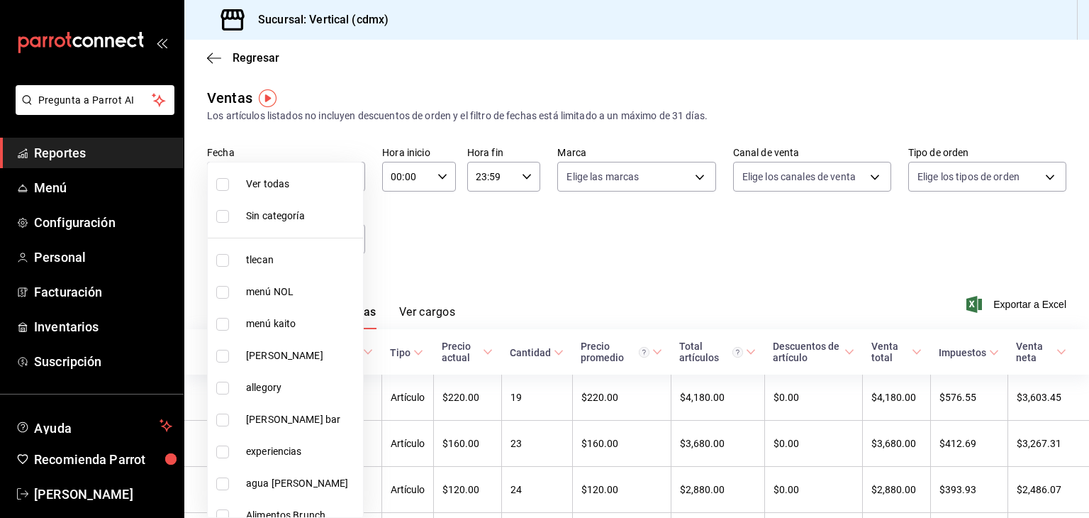
checkbox input "true"
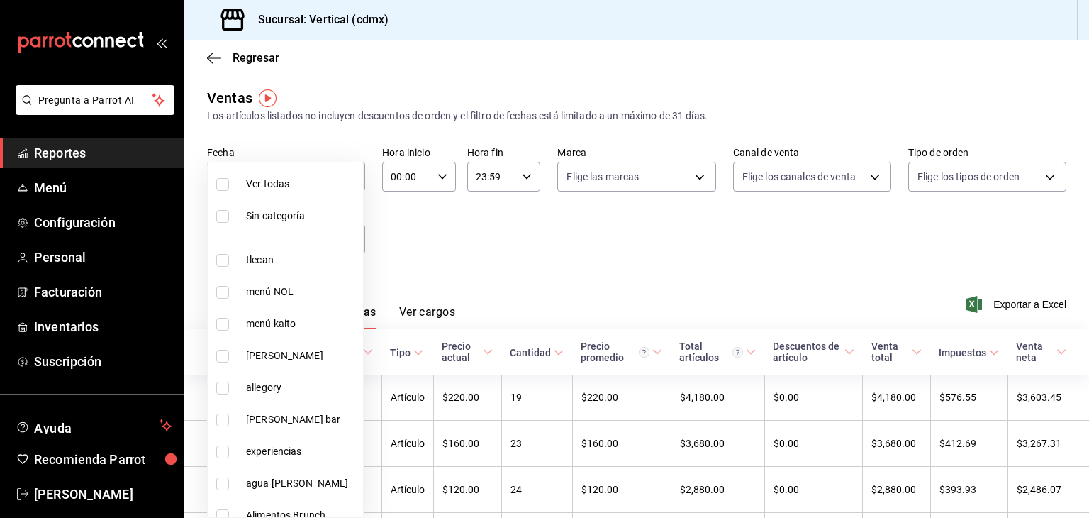
checkbox input "true"
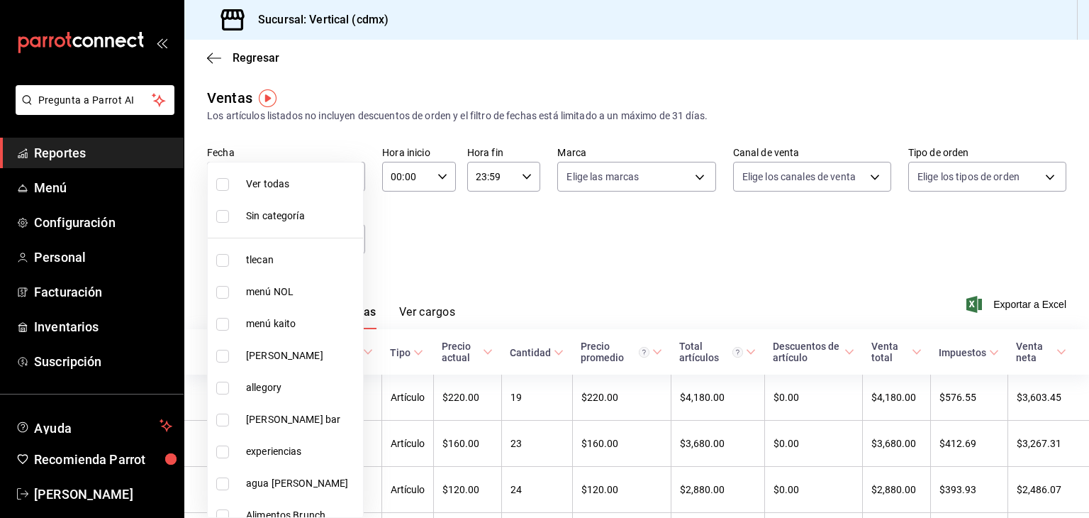
checkbox input "true"
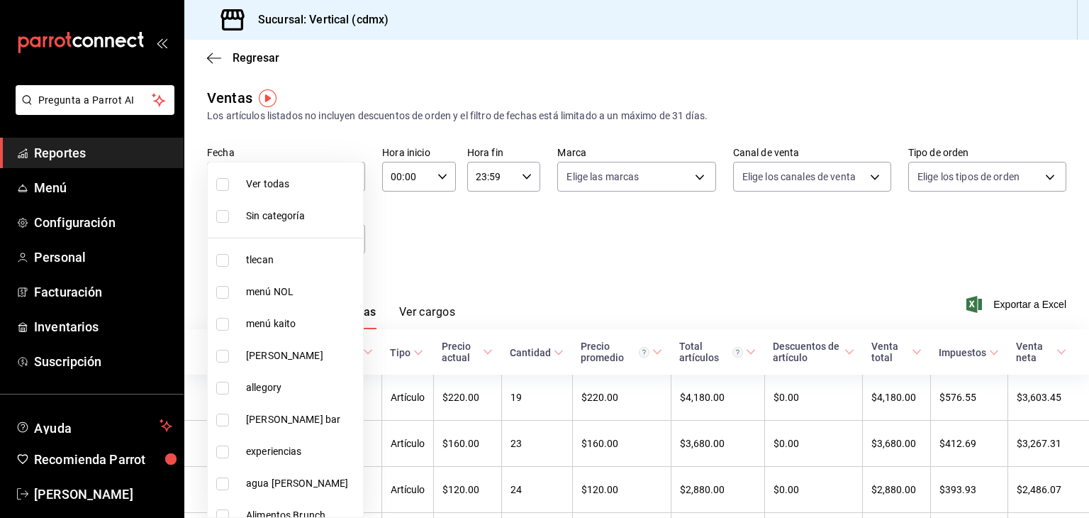
checkbox input "true"
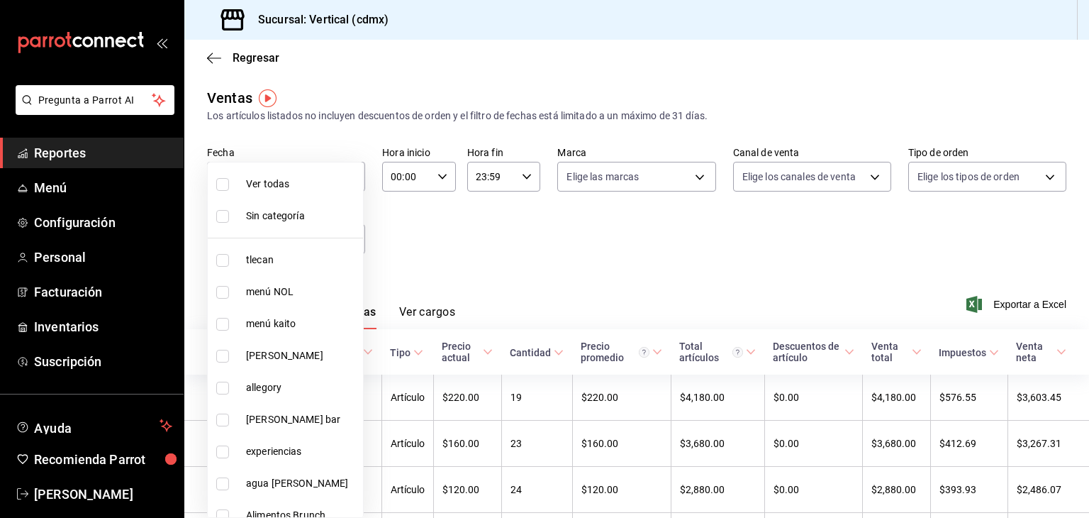
checkbox input "true"
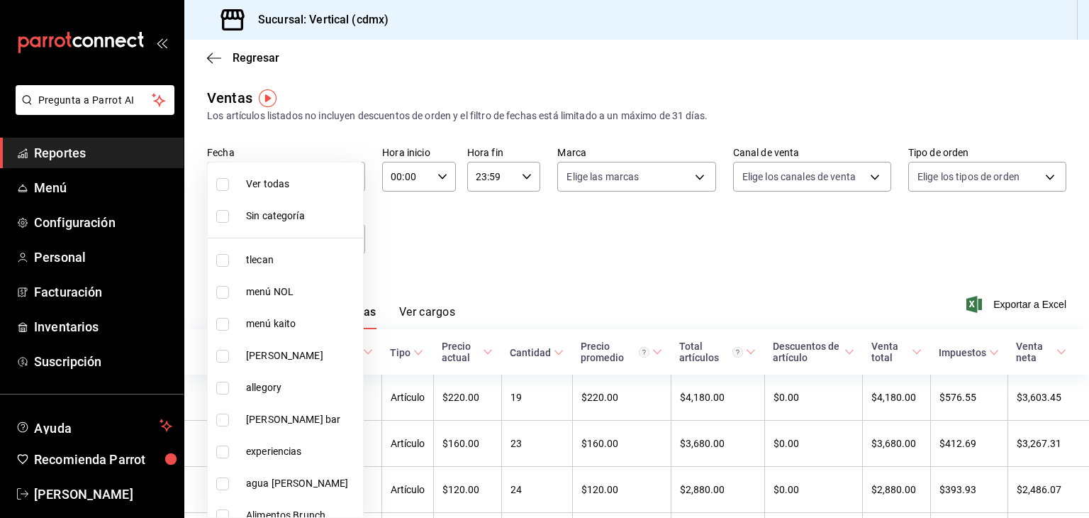
checkbox input "true"
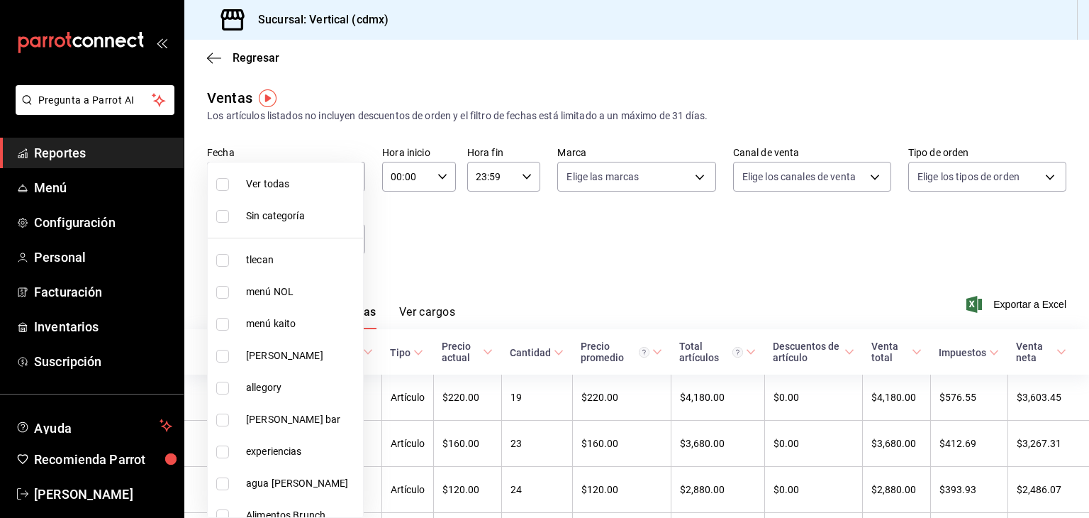
checkbox input "true"
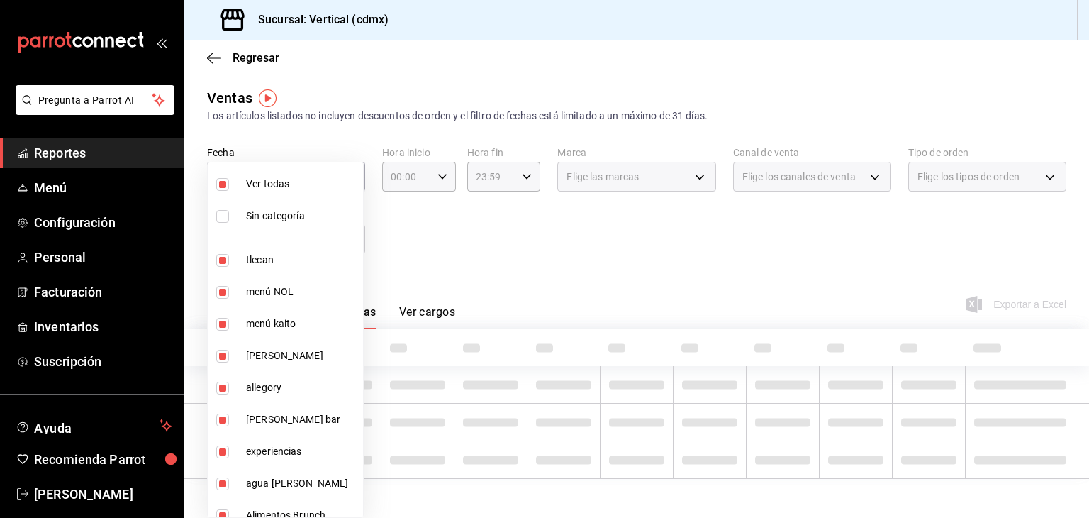
click at [223, 215] on input "checkbox" at bounding box center [222, 216] width 13 height 13
checkbox input "true"
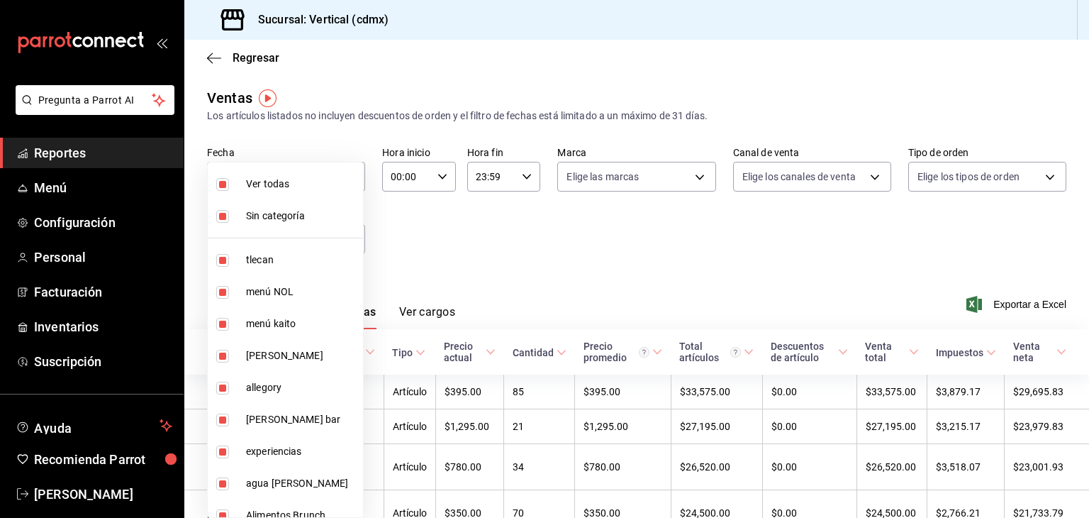
click at [535, 261] on div at bounding box center [544, 259] width 1089 height 518
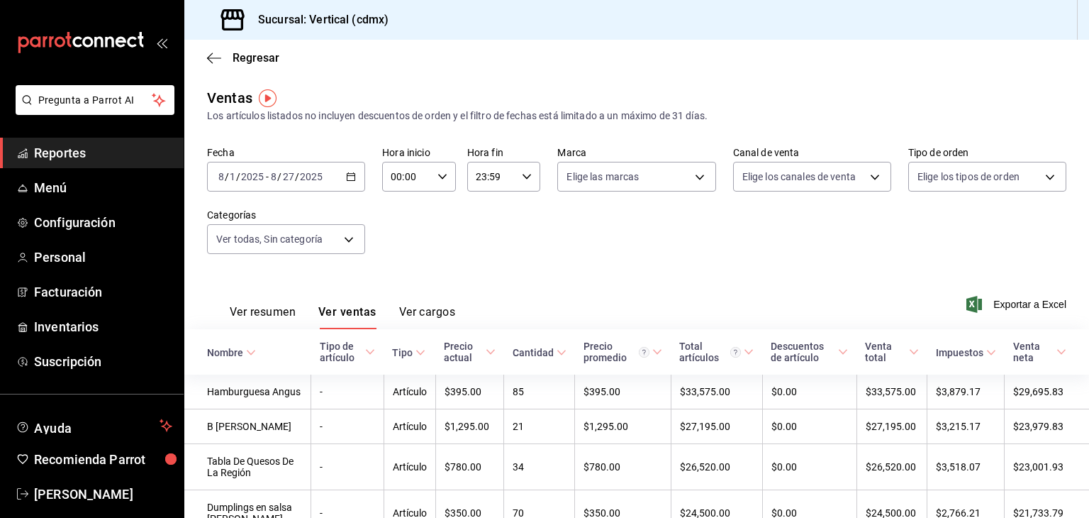
click at [343, 179] on div "2025-08-01 8 / 1 / 2025 - 2025-08-27 8 / 27 / 2025" at bounding box center [286, 177] width 158 height 30
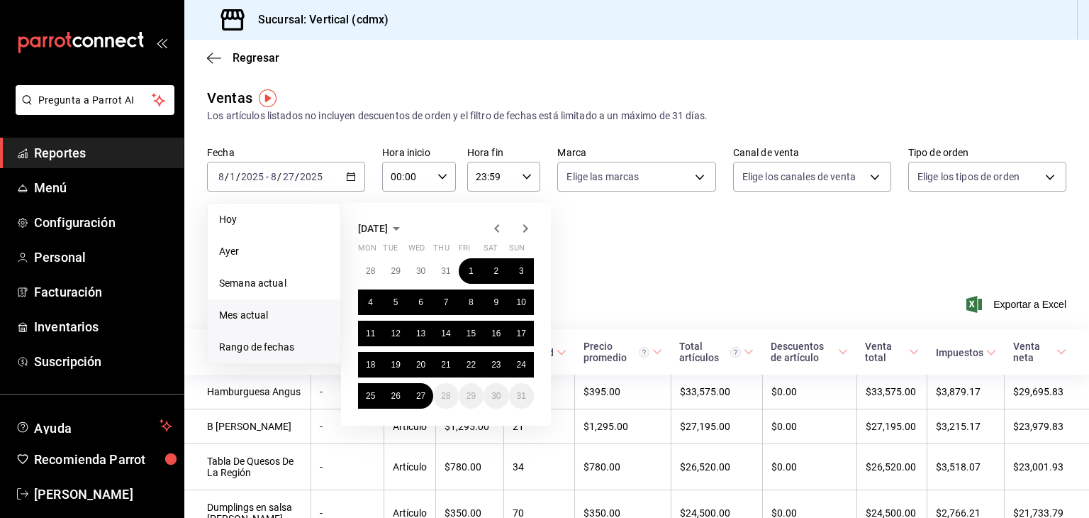
click at [265, 318] on span "Mes actual" at bounding box center [274, 315] width 110 height 15
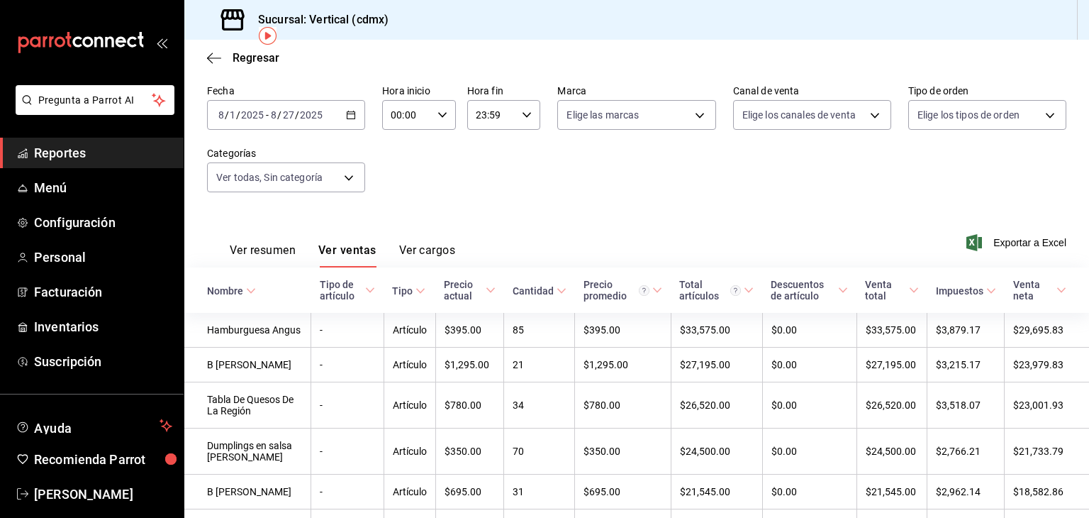
scroll to position [61, 0]
click at [292, 254] on button "Ver resumen" at bounding box center [263, 256] width 66 height 24
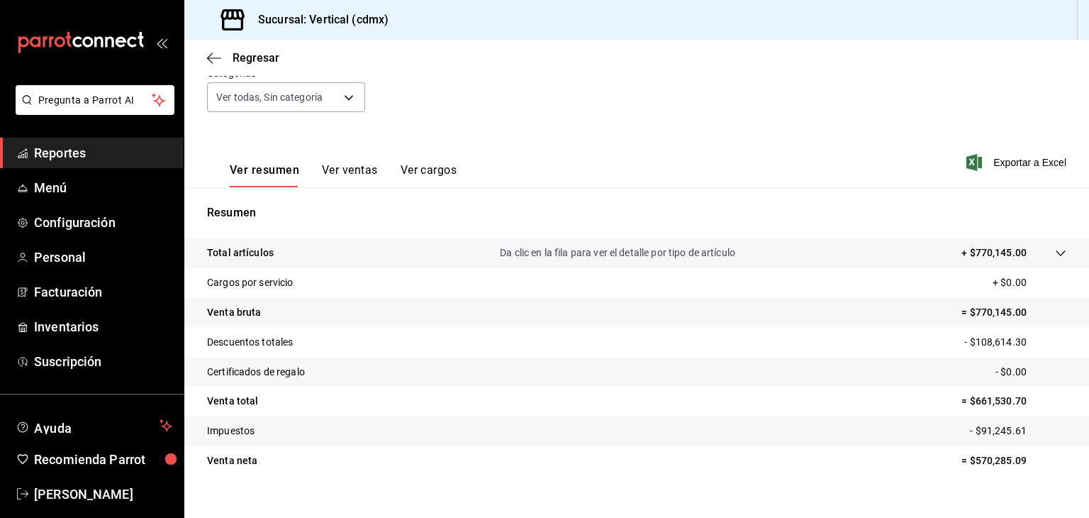
scroll to position [162, 0]
